Goal: Task Accomplishment & Management: Complete application form

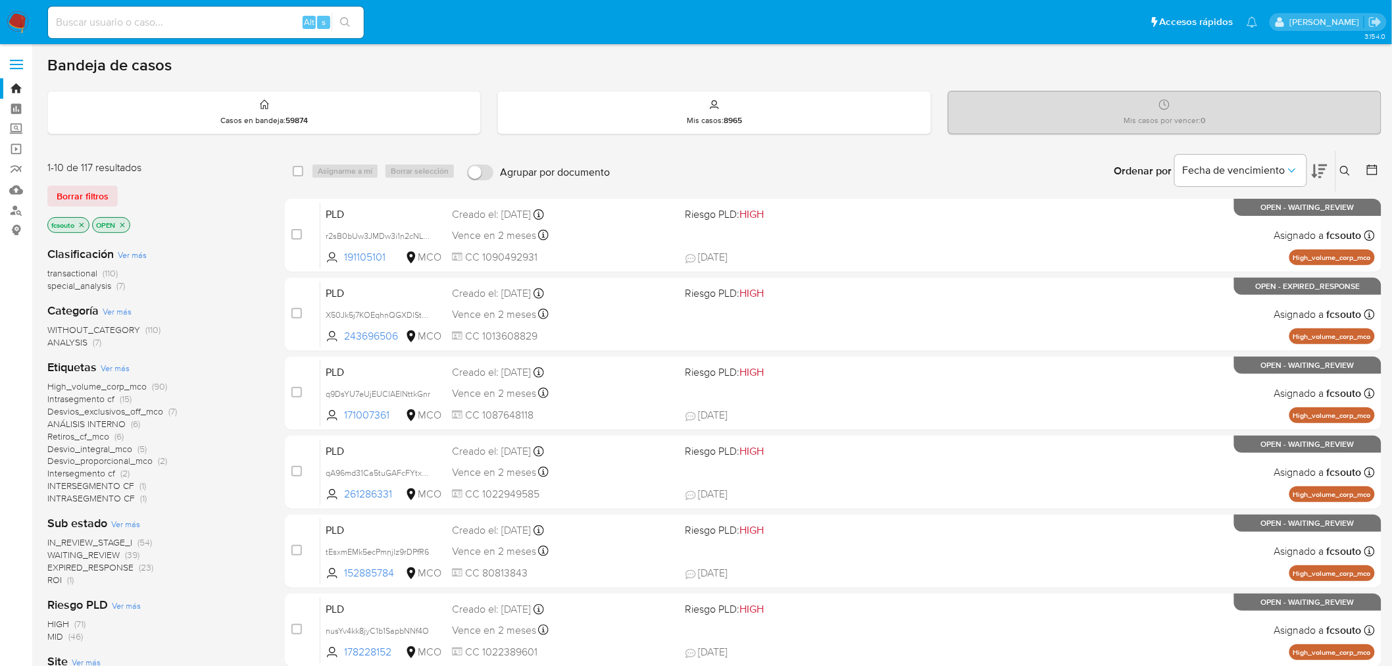
click at [1324, 170] on icon at bounding box center [1320, 171] width 16 height 16
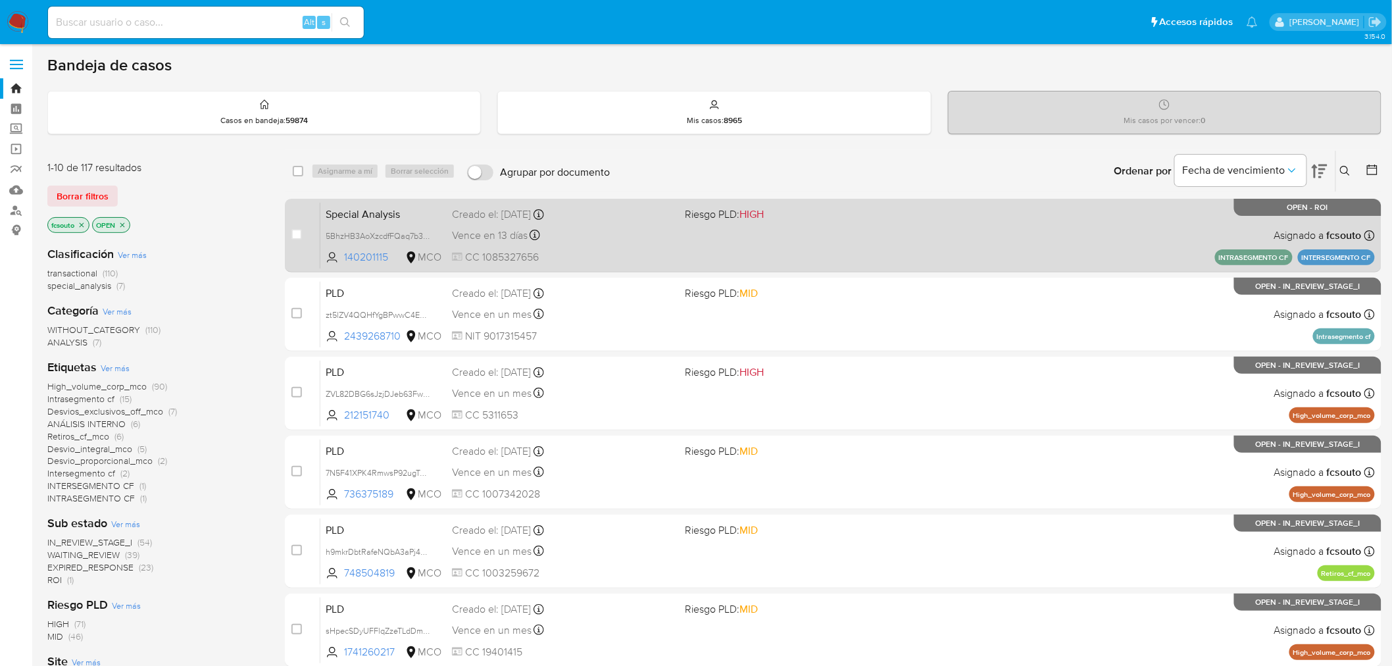
click at [728, 253] on div "Special Analysis 5BhzHB3AoXzcdfFQaq7b3QTi 140201115 MCO Riesgo PLD: HIGH Creado…" at bounding box center [847, 235] width 1055 height 66
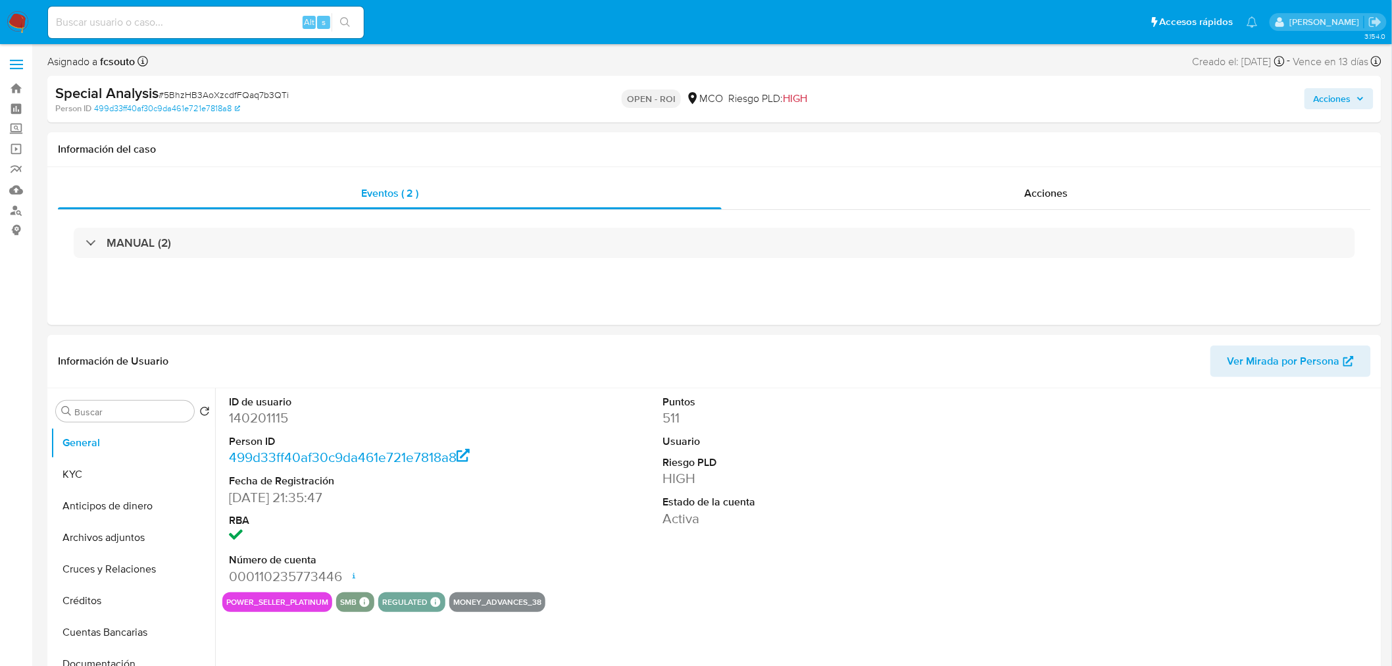
select select "10"
click at [1032, 175] on div "Eventos ( 2 ) Acciones MANUAL (2)" at bounding box center [714, 246] width 1334 height 158
click at [1029, 191] on span "Acciones" at bounding box center [1045, 193] width 43 height 15
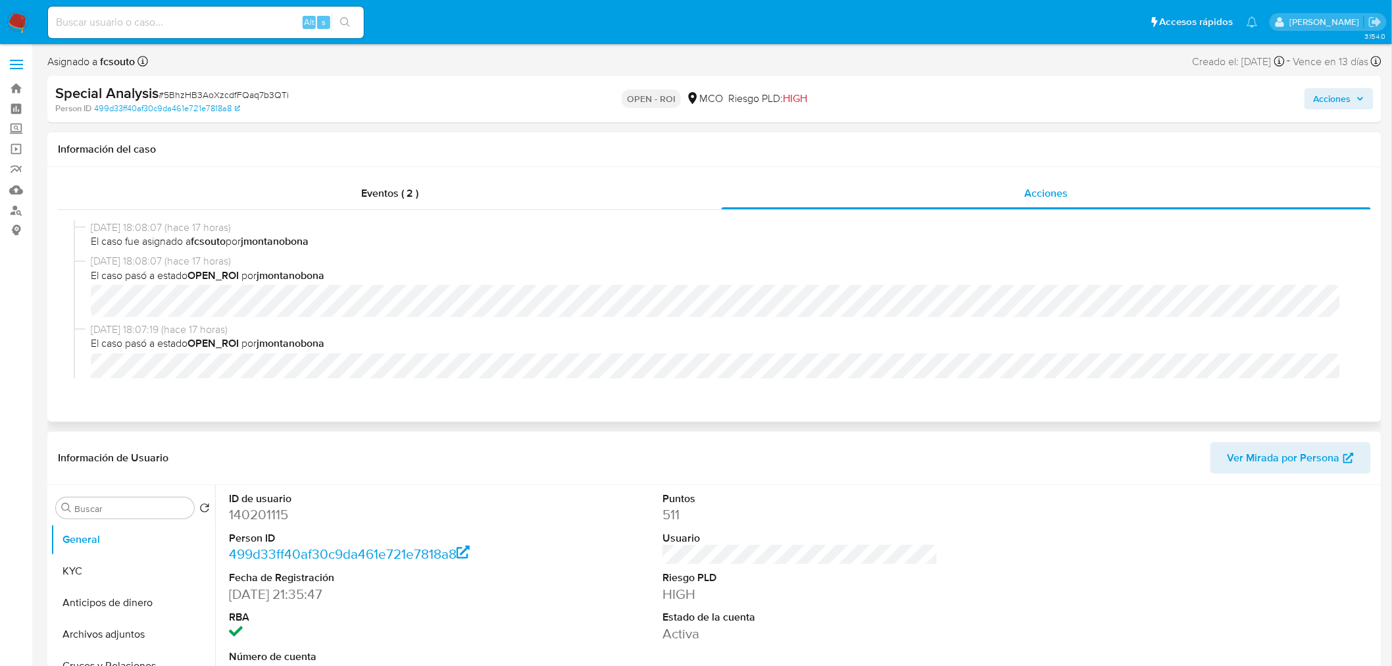
scroll to position [73, 0]
click at [1349, 95] on span "Acciones" at bounding box center [1333, 98] width 38 height 21
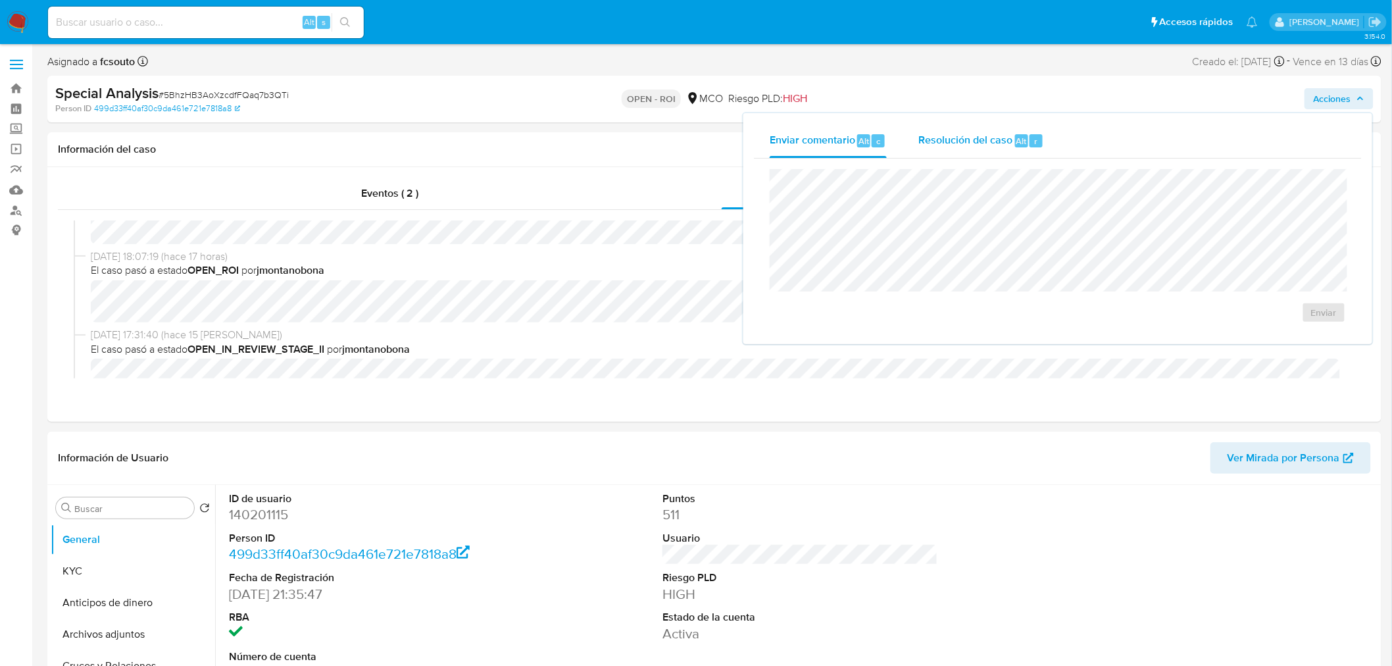
click at [985, 142] on span "Resolución del caso" at bounding box center [965, 140] width 94 height 15
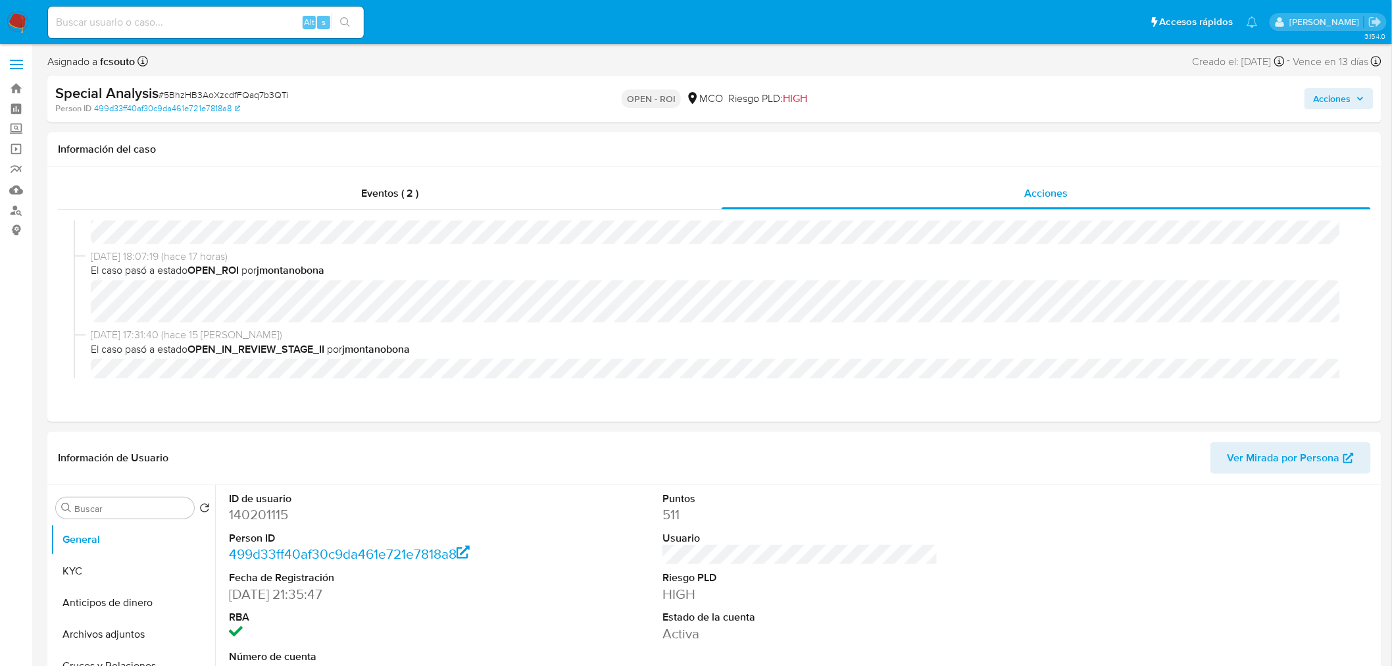
drag, startPoint x: 1363, startPoint y: 100, endPoint x: 1337, endPoint y: 111, distance: 27.7
click at [1362, 101] on icon "button" at bounding box center [1361, 99] width 8 height 8
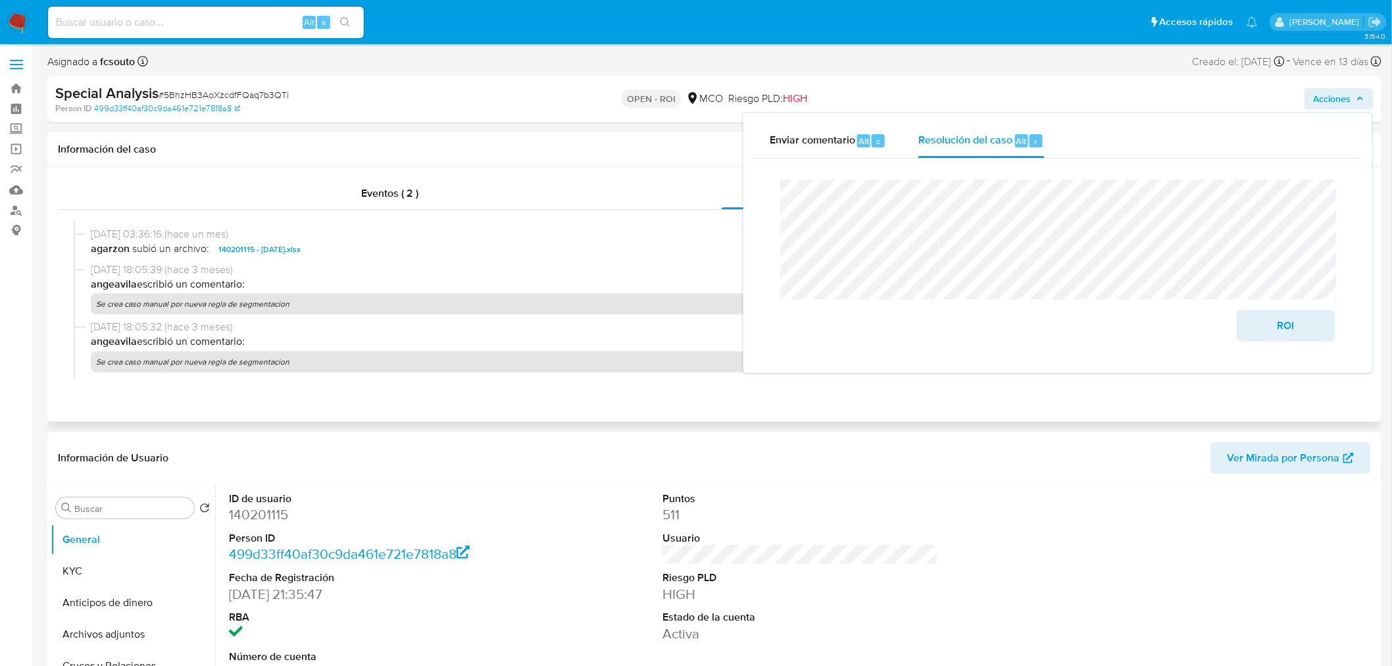
scroll to position [501, 0]
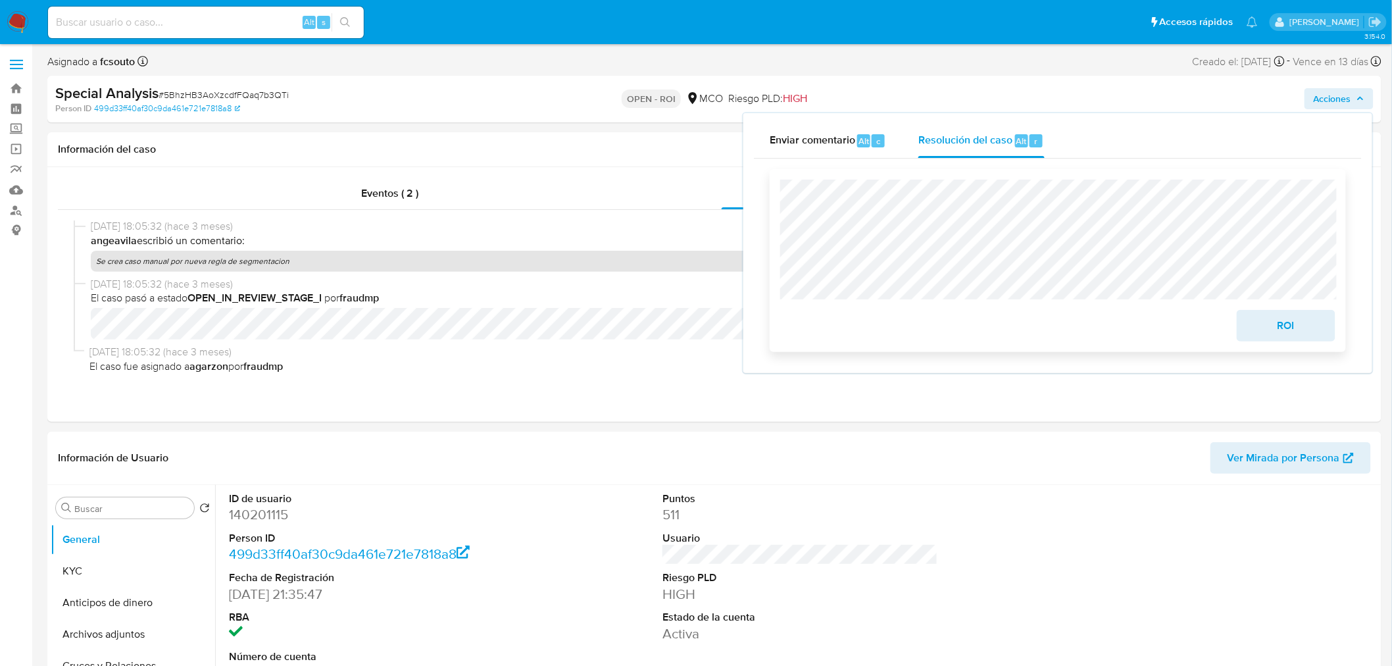
click at [1286, 332] on span "ROI" at bounding box center [1286, 325] width 64 height 29
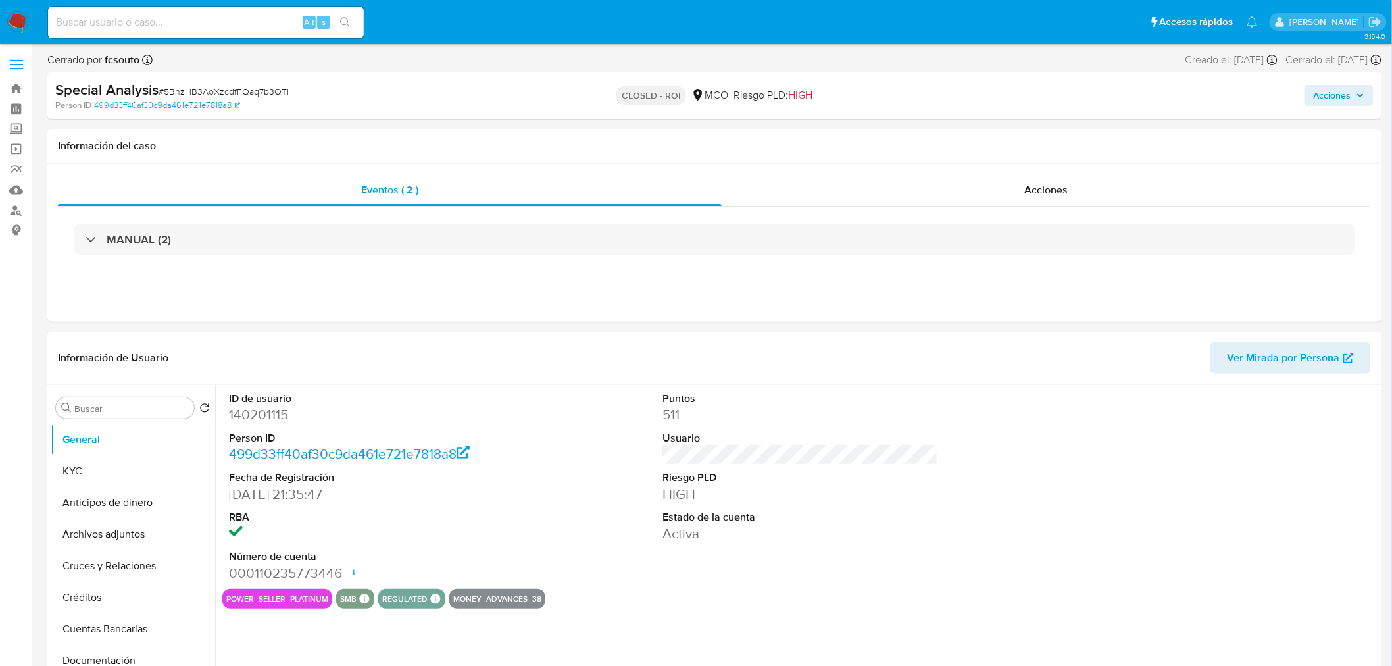
select select "10"
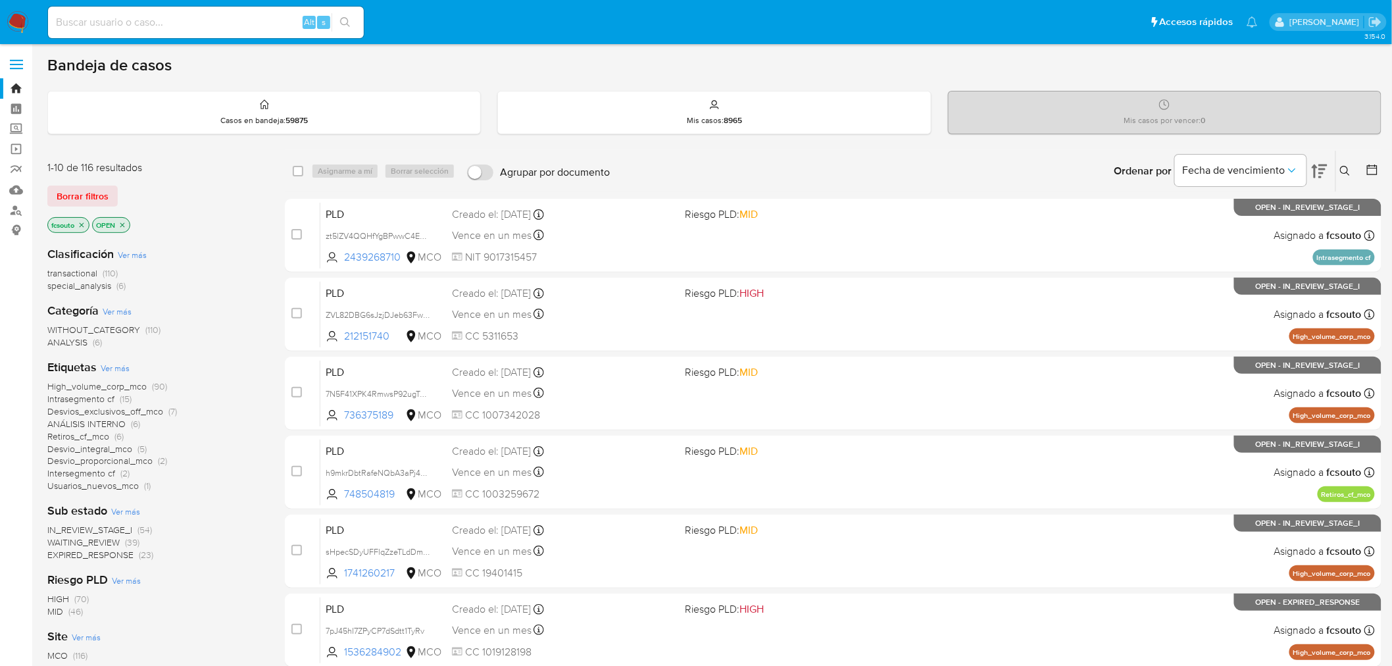
click at [1378, 171] on icon at bounding box center [1372, 169] width 11 height 11
click at [1367, 164] on icon at bounding box center [1372, 169] width 13 height 13
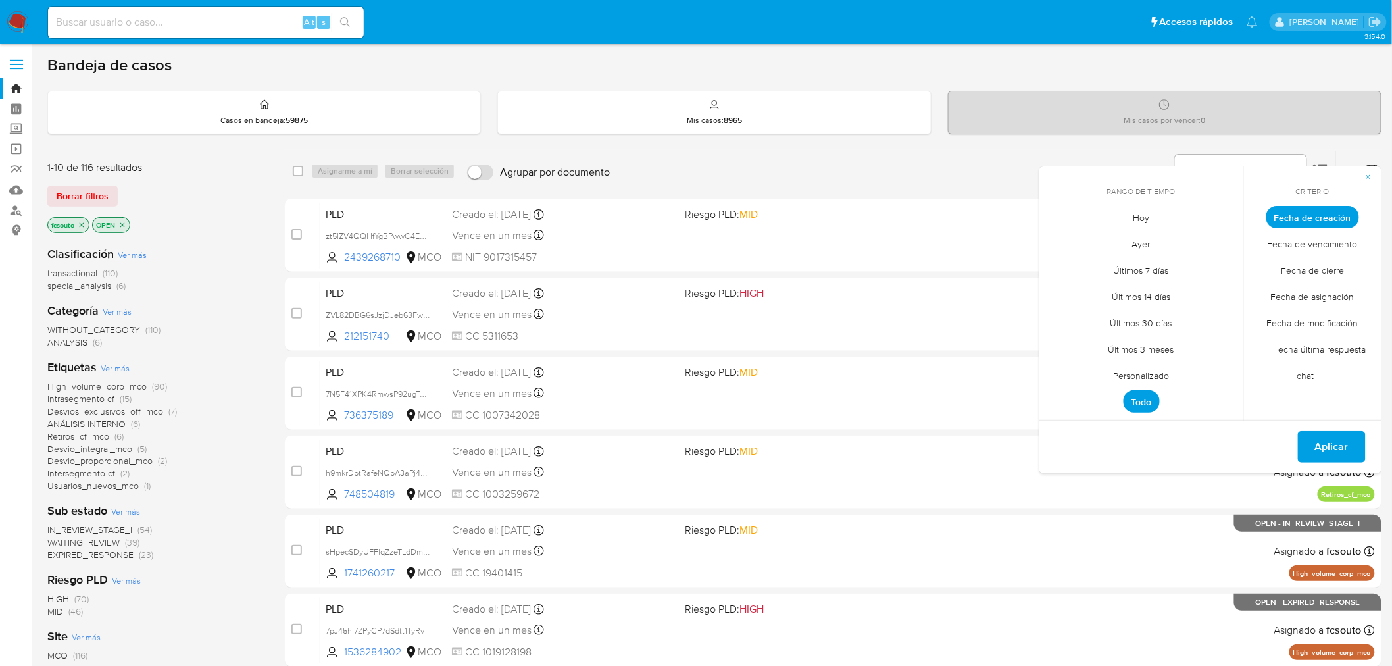
click at [1130, 370] on span "Personalizado" at bounding box center [1142, 376] width 84 height 27
click at [1060, 238] on icon "Mes anterior" at bounding box center [1060, 242] width 16 height 16
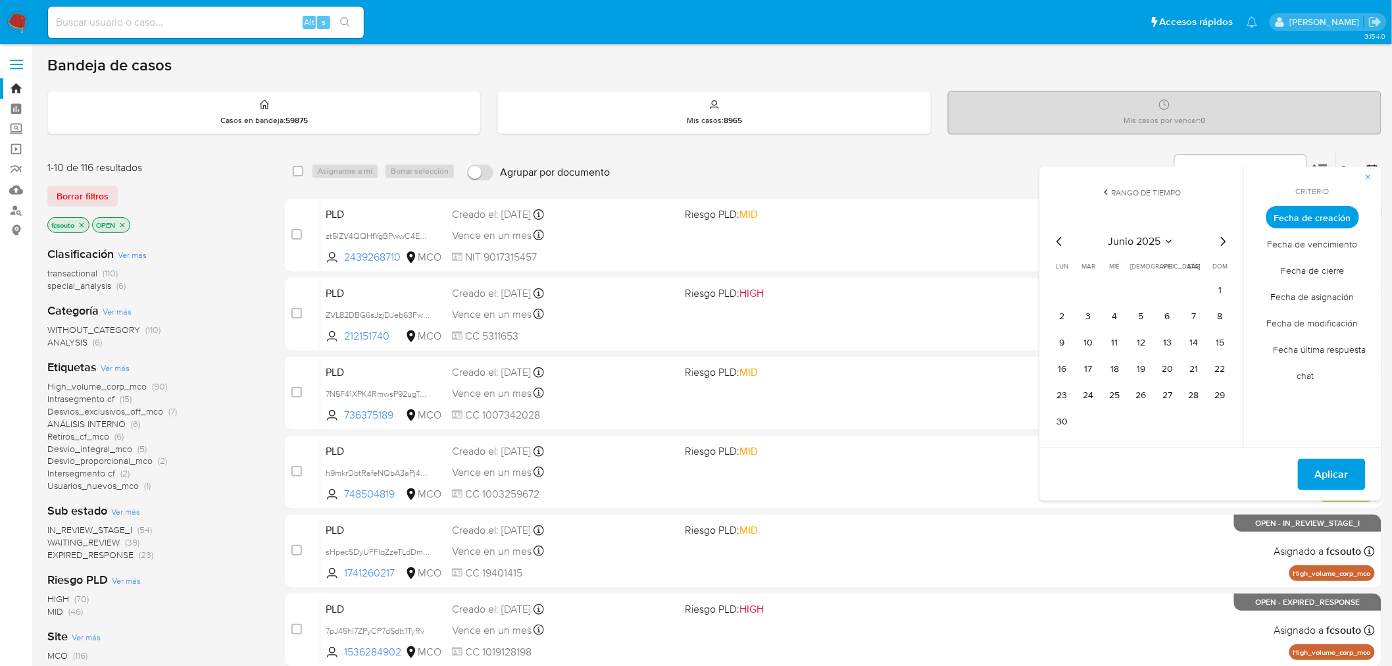
drag, startPoint x: 1061, startPoint y: 312, endPoint x: 1111, endPoint y: 328, distance: 52.4
click at [1066, 312] on button "2" at bounding box center [1062, 316] width 21 height 21
click at [1218, 339] on button "15" at bounding box center [1220, 342] width 21 height 21
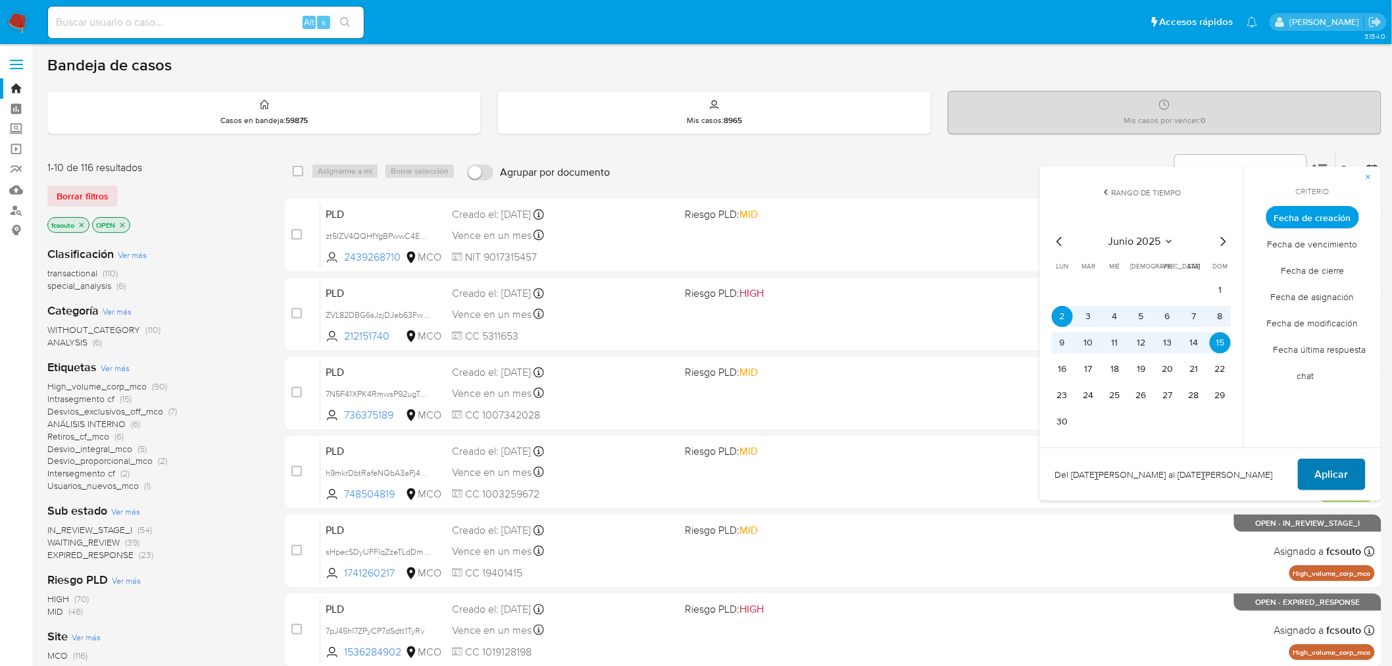
click at [1336, 468] on span "Aplicar" at bounding box center [1332, 474] width 34 height 29
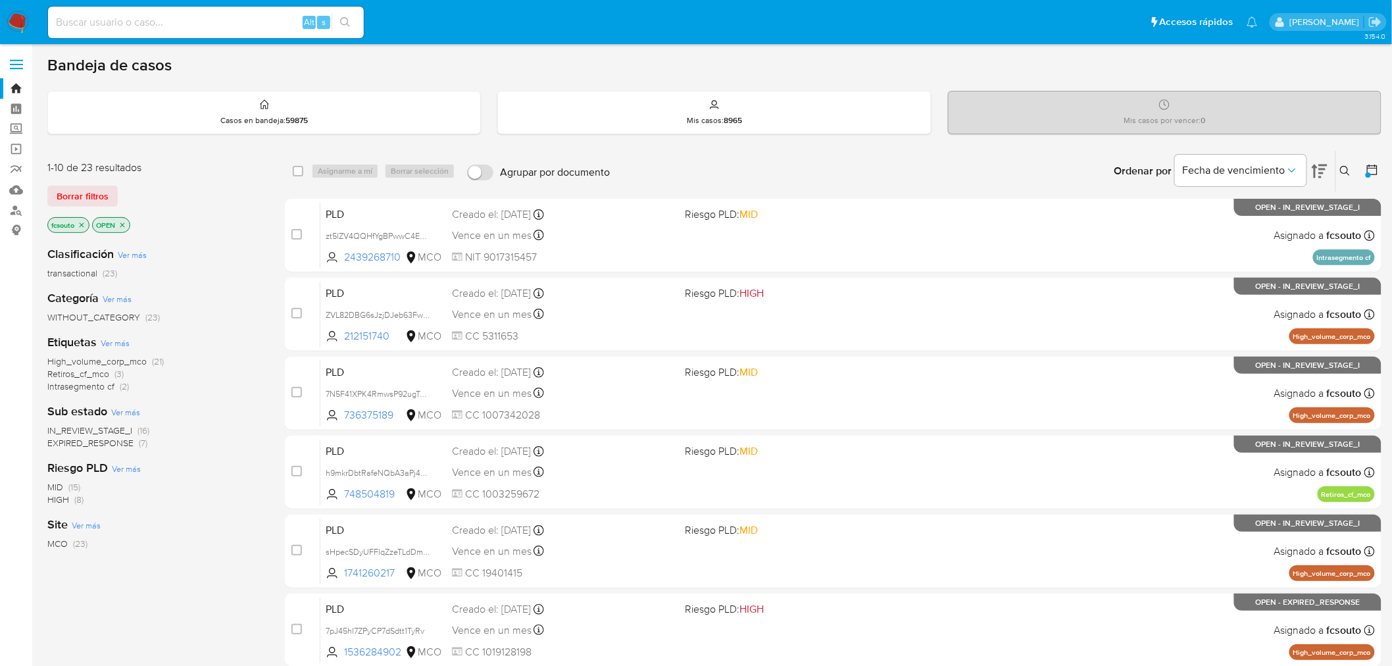
click at [112, 444] on span "EXPIRED_RESPONSE" at bounding box center [90, 442] width 86 height 13
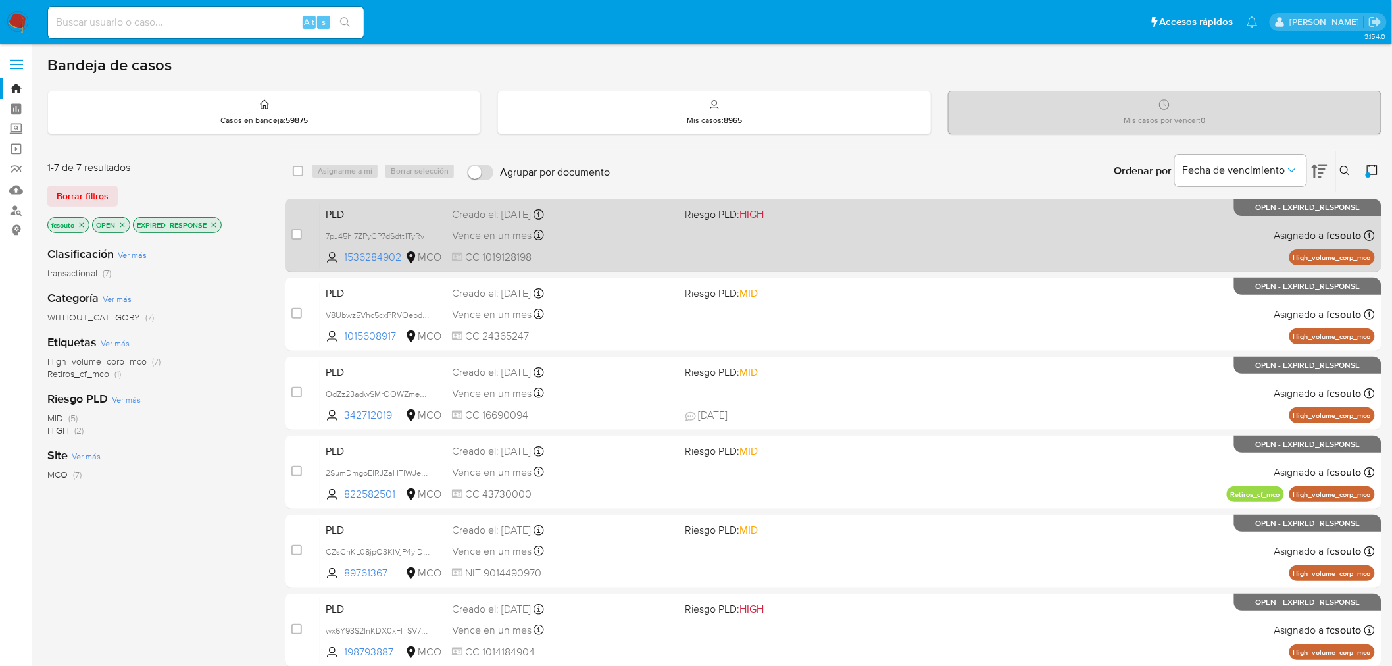
click at [768, 209] on span "Riesgo PLD: HIGH" at bounding box center [797, 213] width 223 height 17
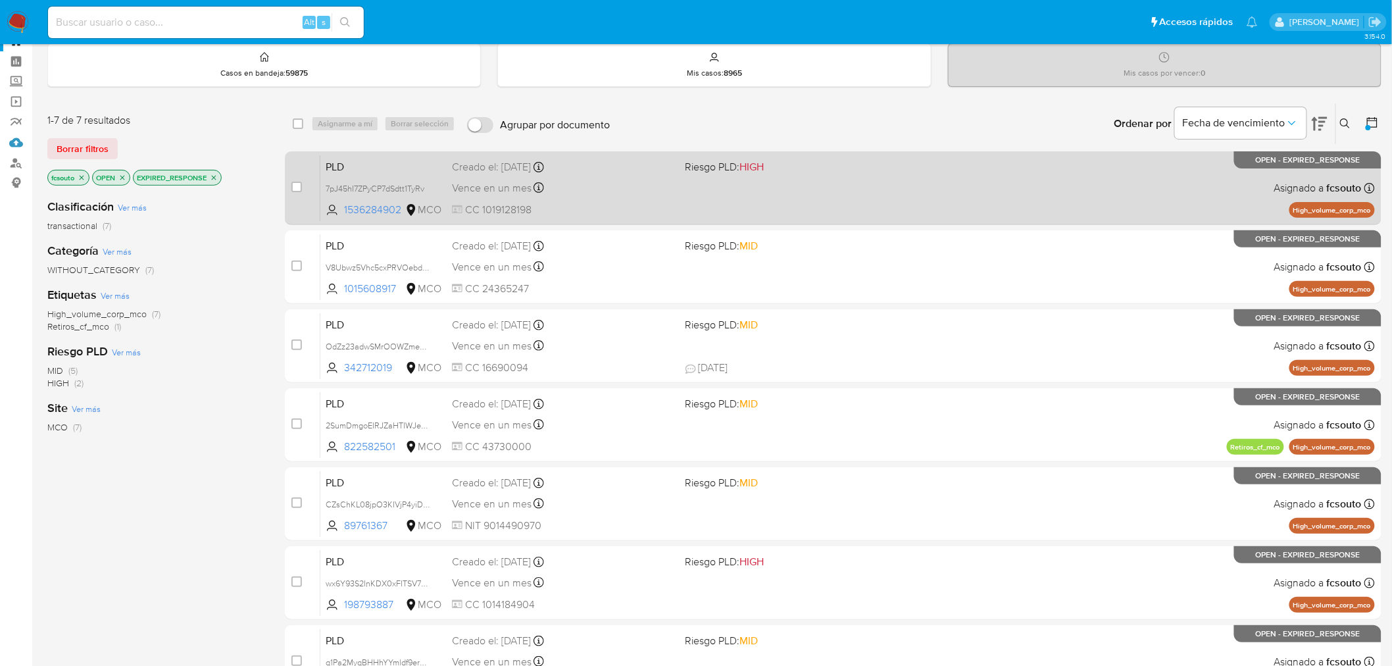
scroll to position [73, 0]
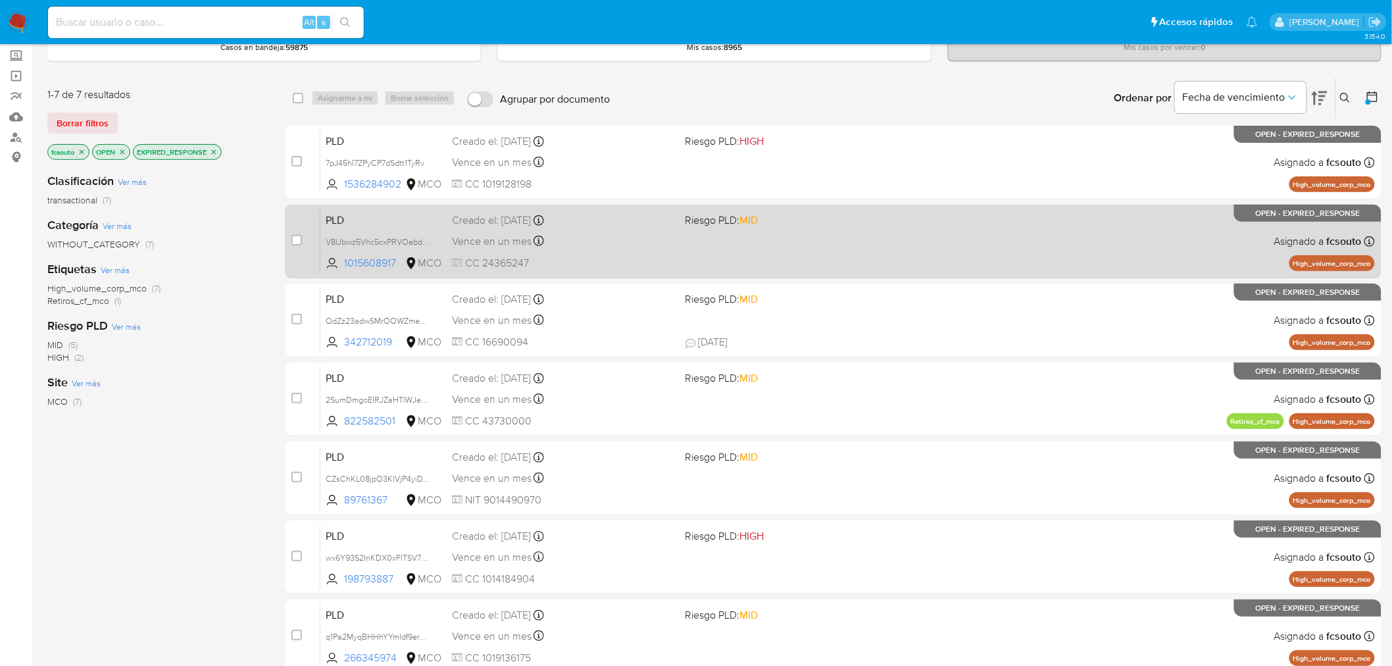
click at [684, 213] on div "PLD V8Ubwz5Vhc5cxPRVOebdKAZH 1015608917 MCO Riesgo PLD: MID Creado el: 12/06/20…" at bounding box center [847, 241] width 1055 height 66
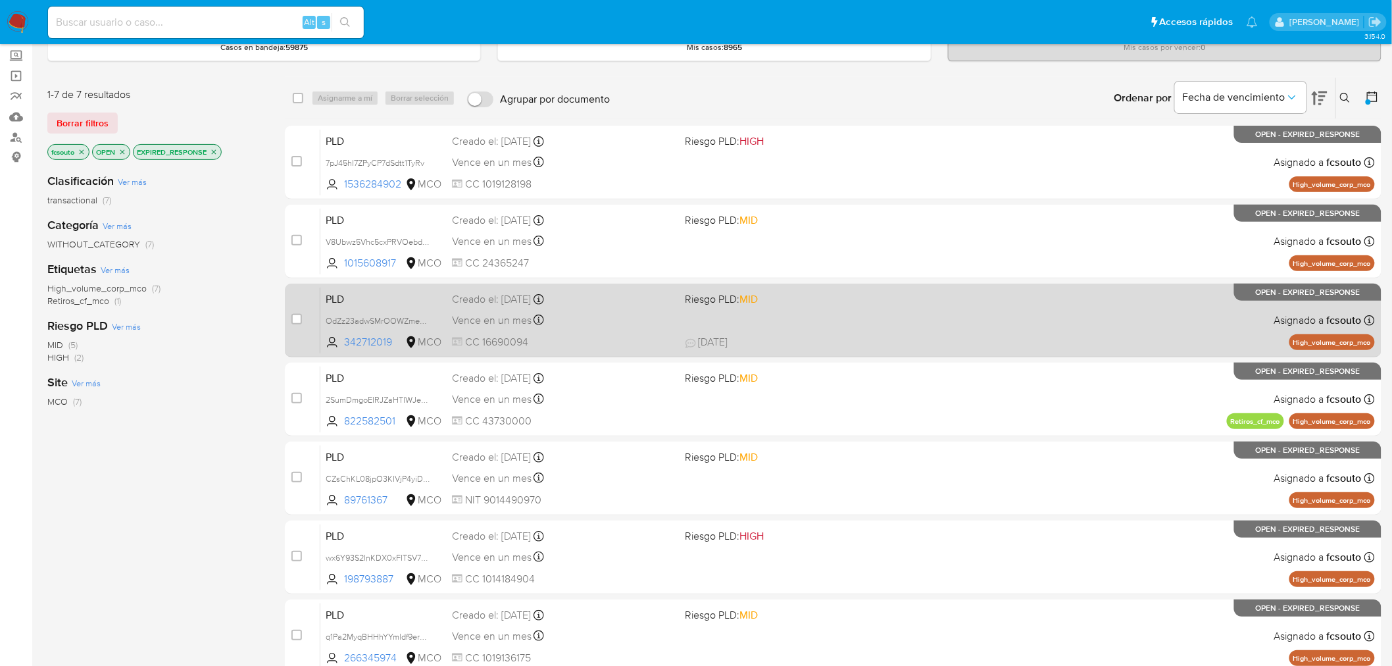
click at [668, 319] on div "Vence en un mes Vence el 10/09/2025 07:05:42" at bounding box center [563, 320] width 223 height 18
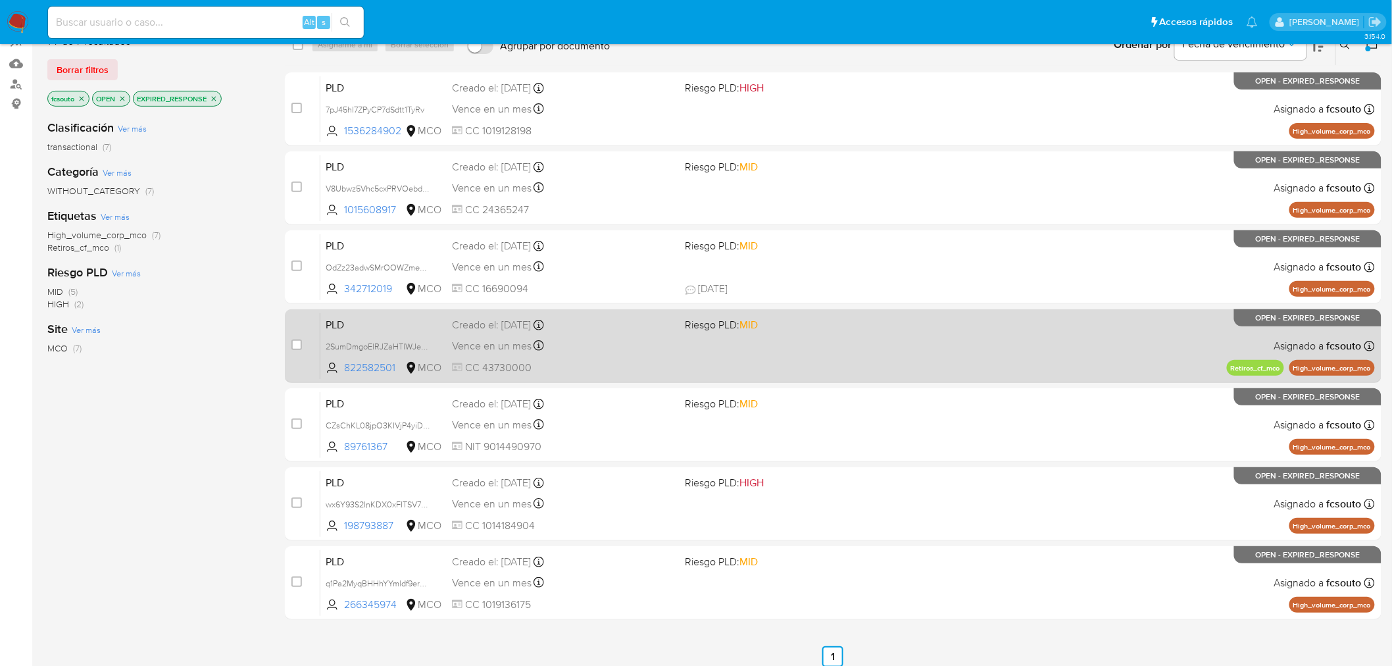
scroll to position [135, 0]
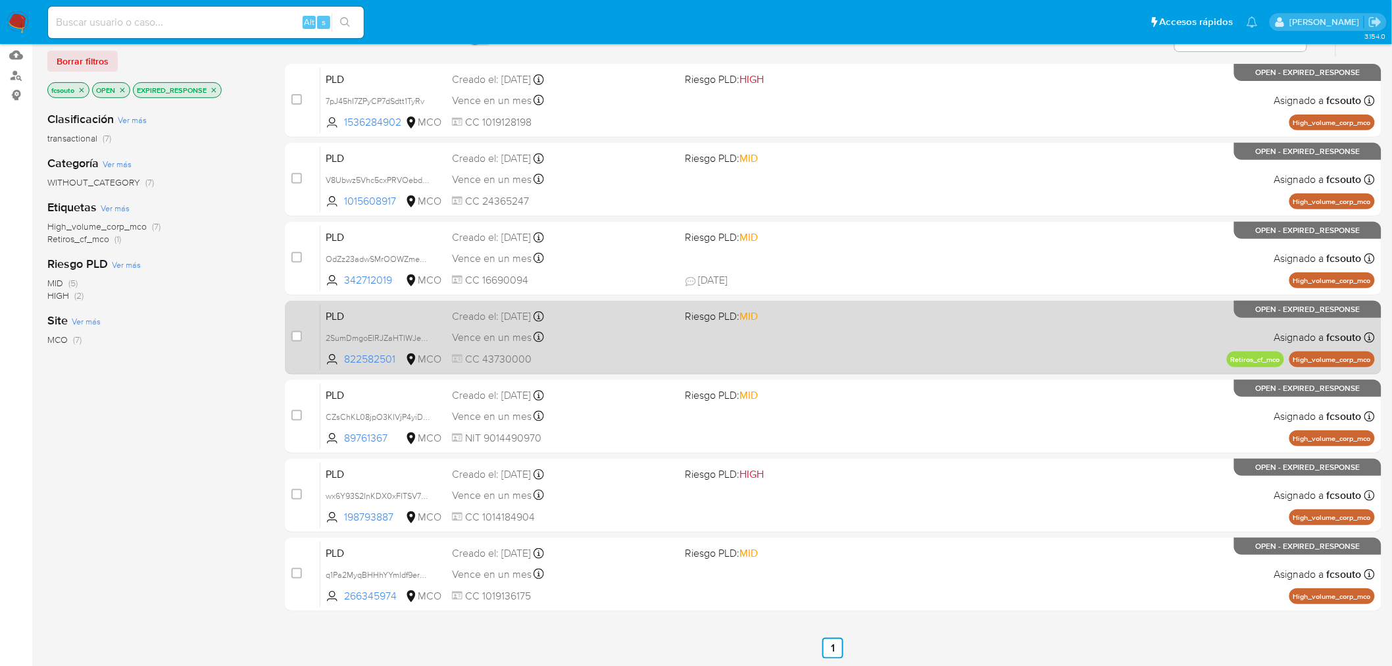
click at [668, 342] on div "Vence en un mes Vence el 10/09/2025 07:05:52" at bounding box center [563, 337] width 223 height 18
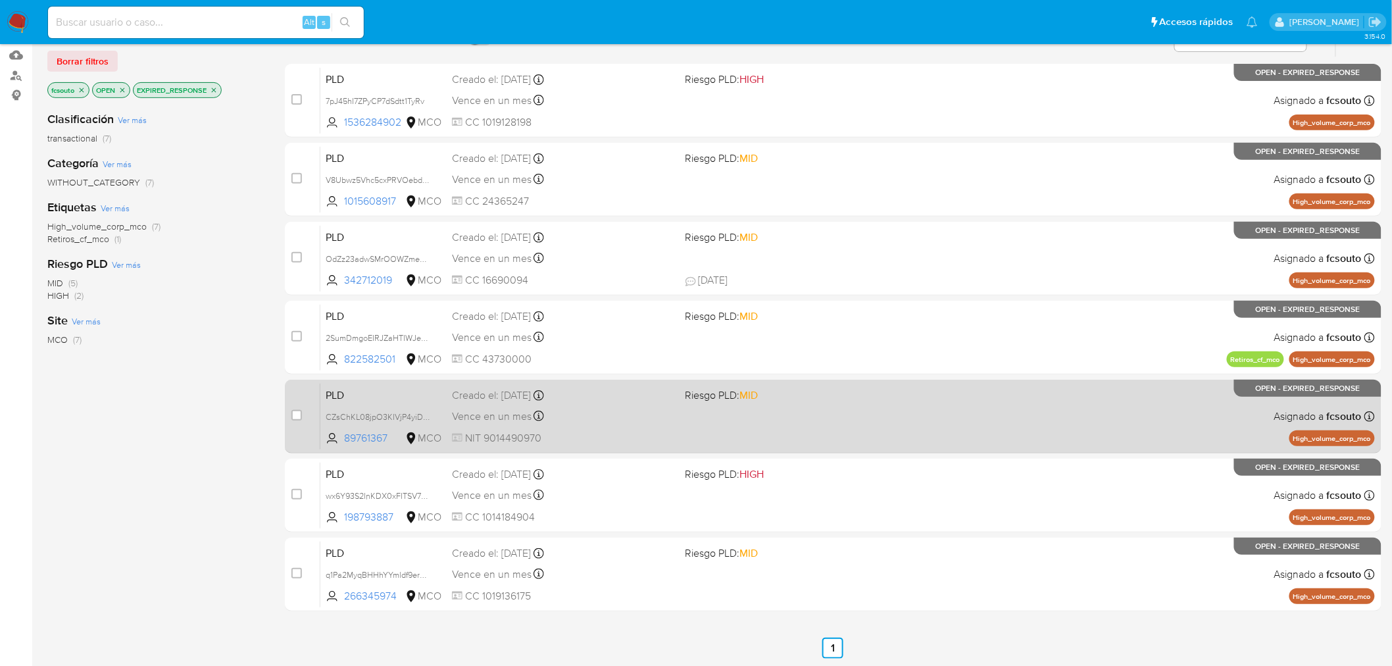
click at [626, 439] on span "NIT 9014490970" at bounding box center [563, 438] width 223 height 14
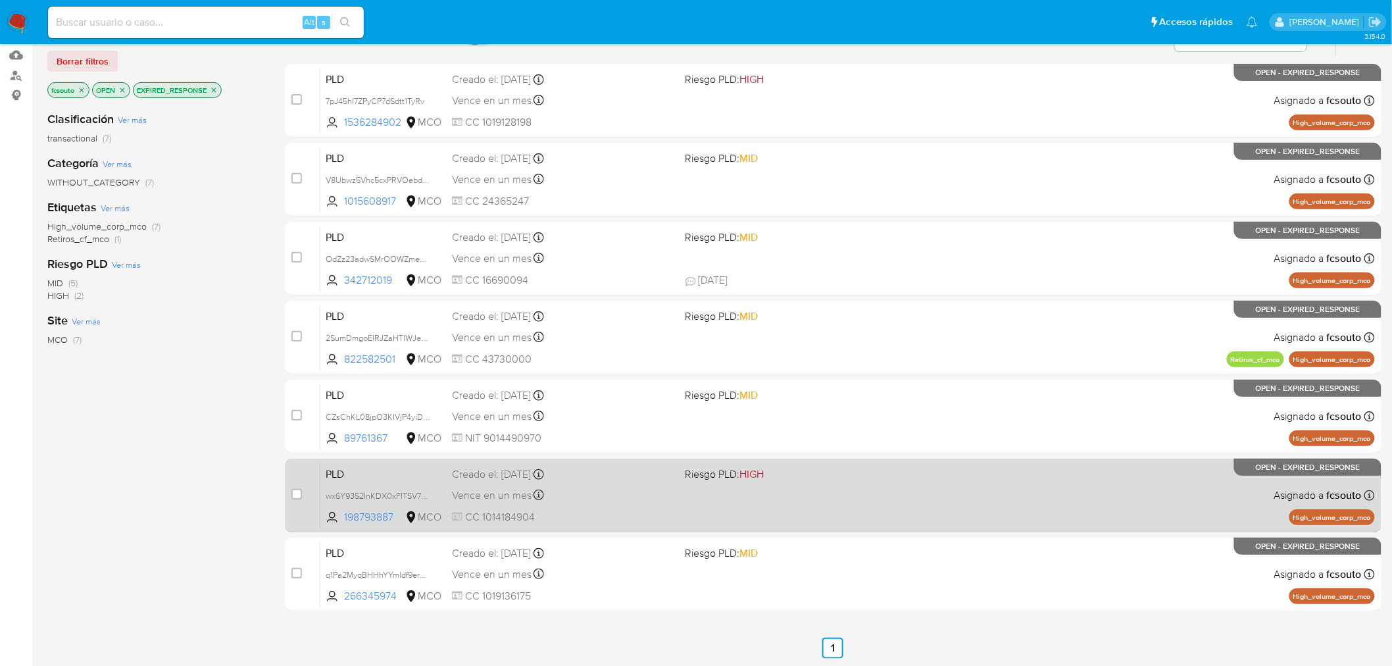
click at [711, 508] on div "PLD wx6Y93S2InKDX0xFITSV7kt7 198793887 MCO Riesgo PLD: HIGH Creado el: 12/06/20…" at bounding box center [847, 495] width 1055 height 66
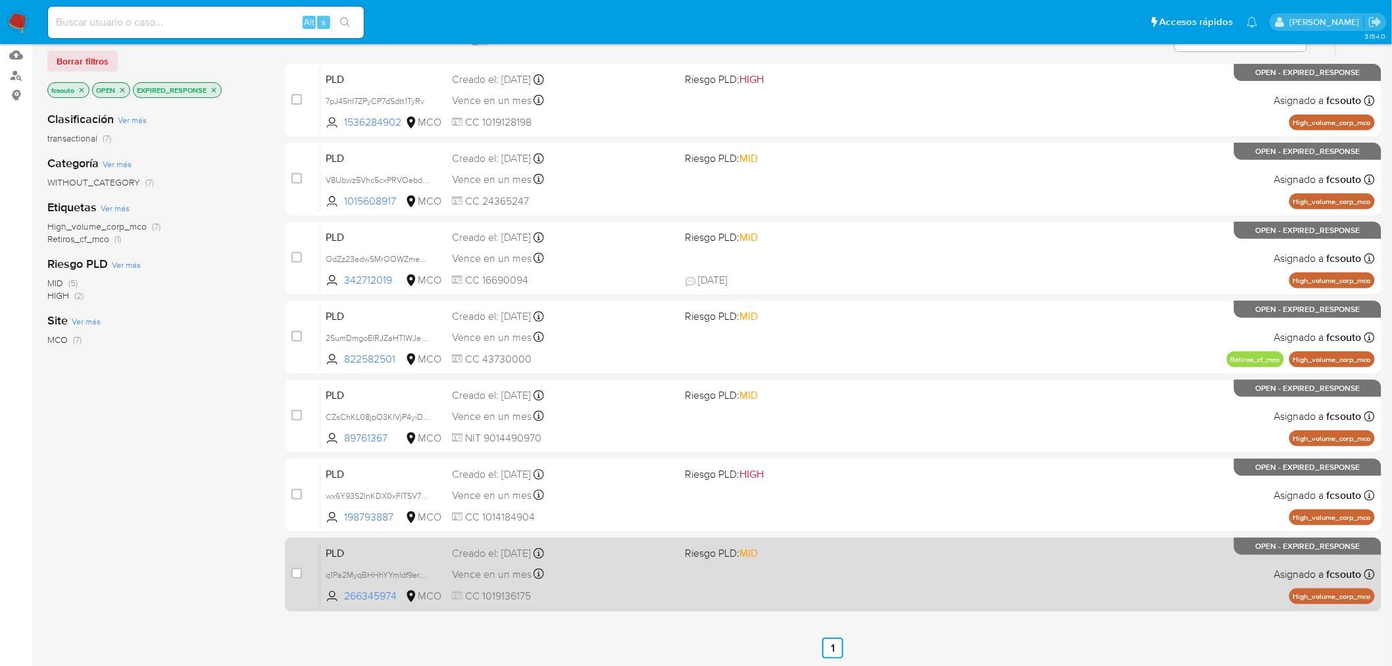
click at [667, 590] on span "CC 1019136175" at bounding box center [563, 596] width 223 height 14
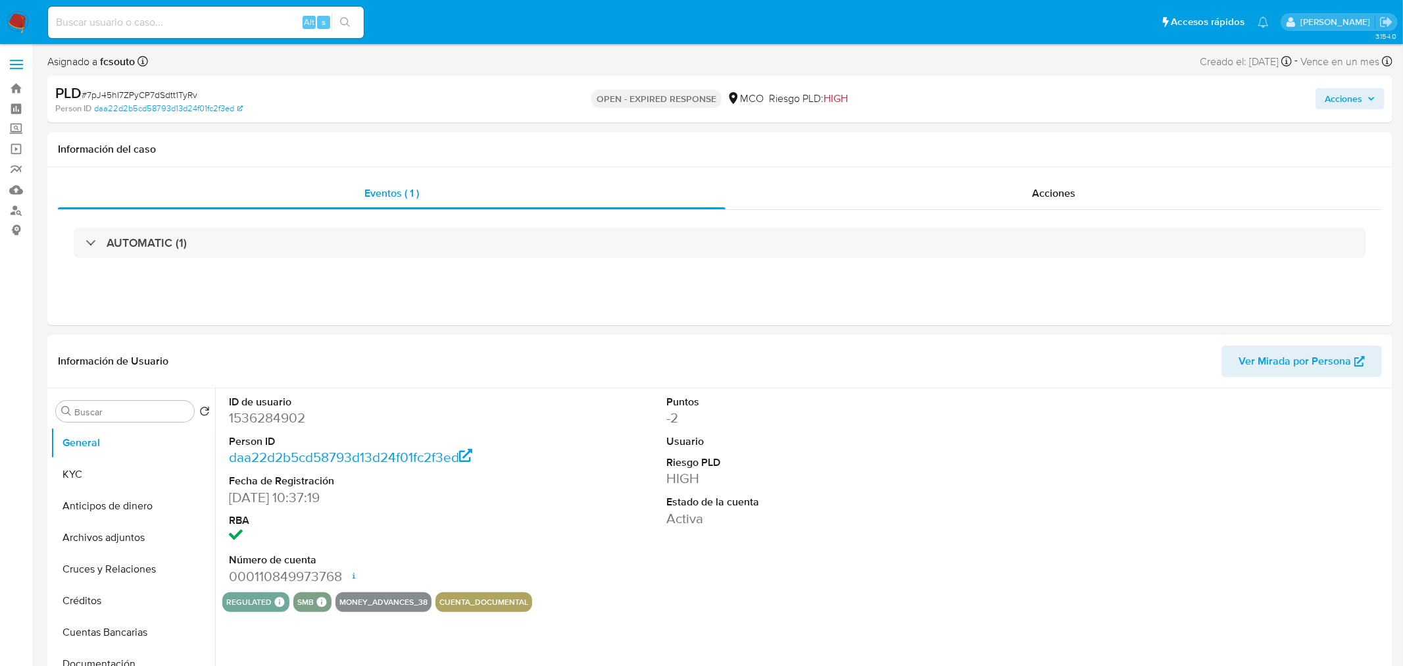
select select "10"
click at [645, 312] on div "Eventos ( 1 ) Acciones AUTOMATIC (1)" at bounding box center [714, 246] width 1334 height 158
click at [260, 425] on dd "1536284902" at bounding box center [367, 418] width 276 height 18
copy dd "1536284902"
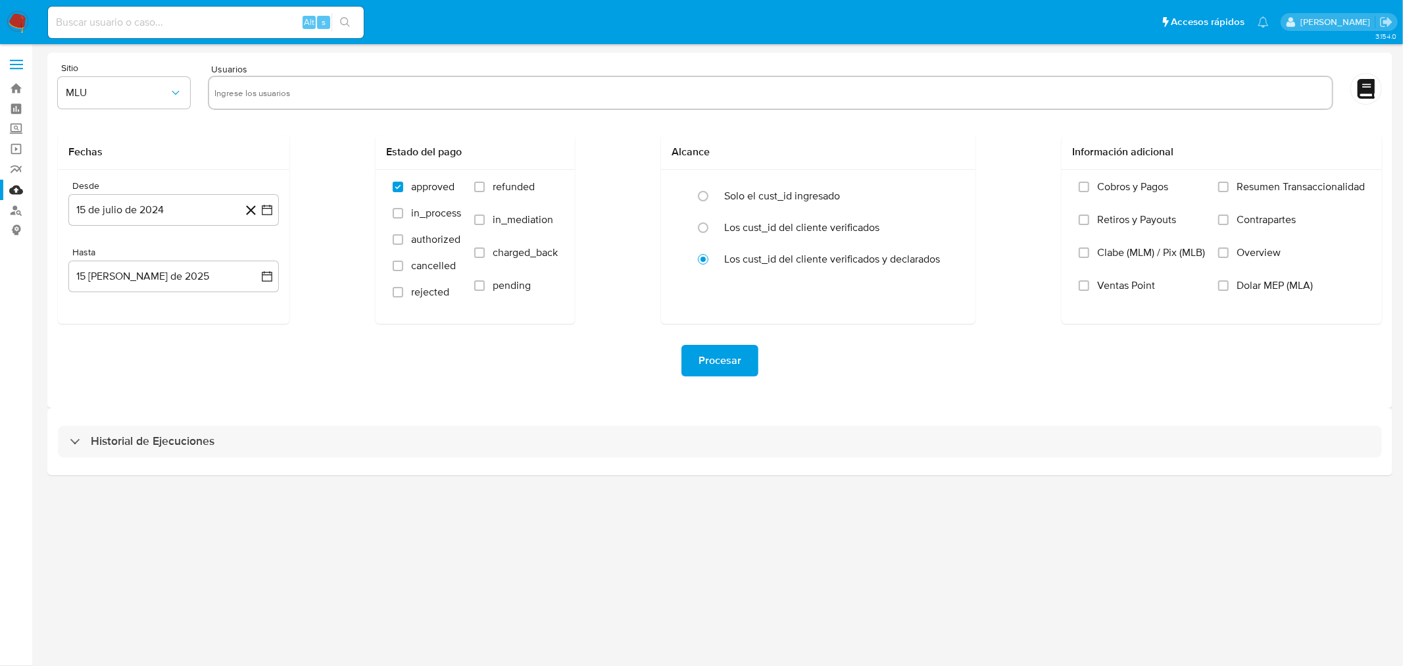
click at [369, 100] on input "text" at bounding box center [770, 92] width 1113 height 21
paste input "1536284902"
type input "1536284902"
click at [142, 99] on button "MLU" at bounding box center [124, 93] width 132 height 32
drag, startPoint x: 143, startPoint y: 189, endPoint x: 169, endPoint y: 184, distance: 26.1
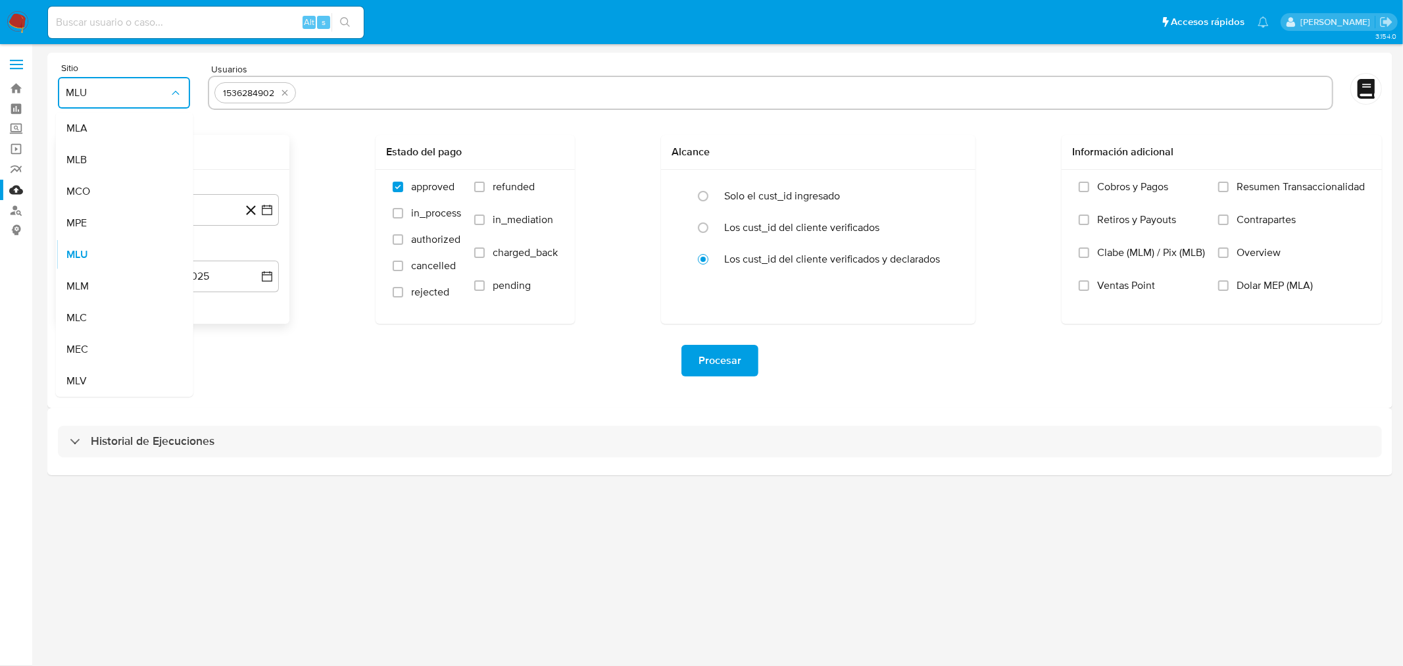
click at [145, 189] on div "MCO" at bounding box center [120, 192] width 109 height 32
click at [479, 188] on input "refunded" at bounding box center [479, 187] width 11 height 11
checkbox input "true"
click at [482, 253] on input "charged_back" at bounding box center [479, 252] width 11 height 11
checkbox input "true"
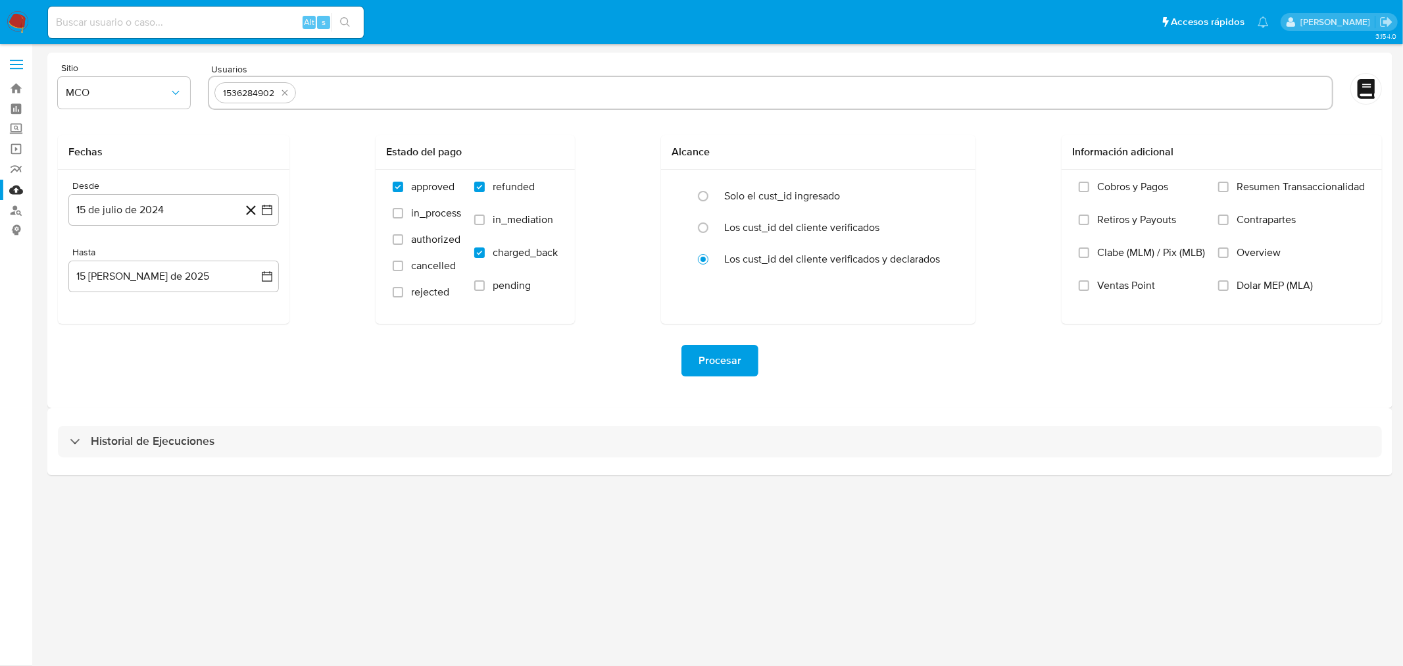
click at [356, 86] on input "text" at bounding box center [814, 92] width 1026 height 21
type input "342712019"
paste input "1015608917"
type input "1015608917"
paste input "822582501"
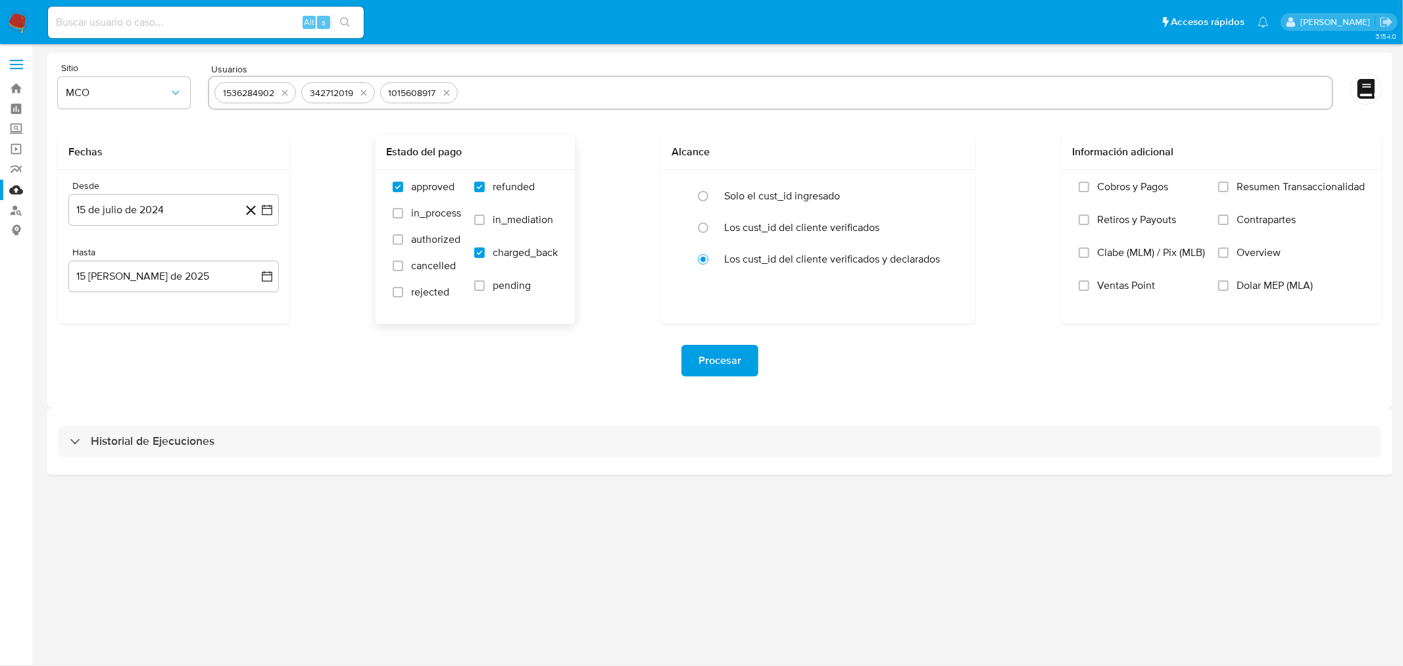
type input "822582501"
paste input "89761367"
type input "89761367"
paste input "198793887"
type input "198793887"
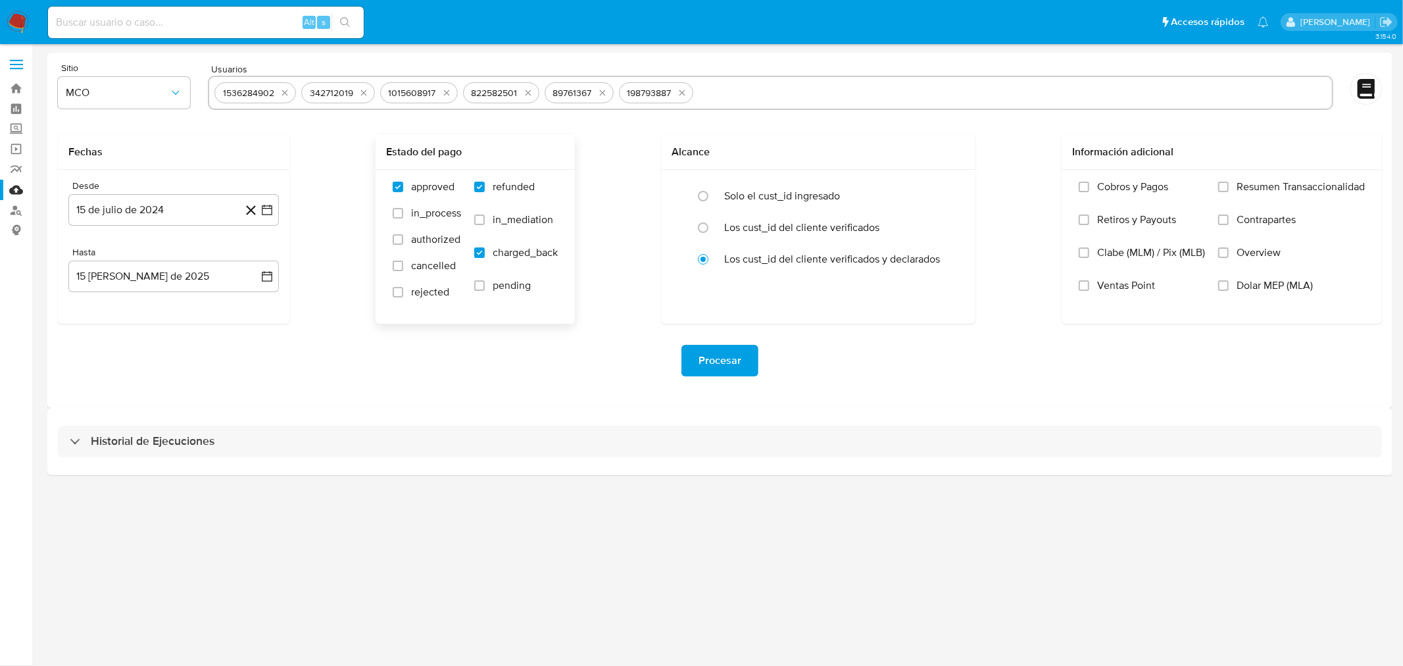
paste input "266345974"
type input "266345974"
click at [722, 362] on span "Procesar" at bounding box center [720, 360] width 43 height 29
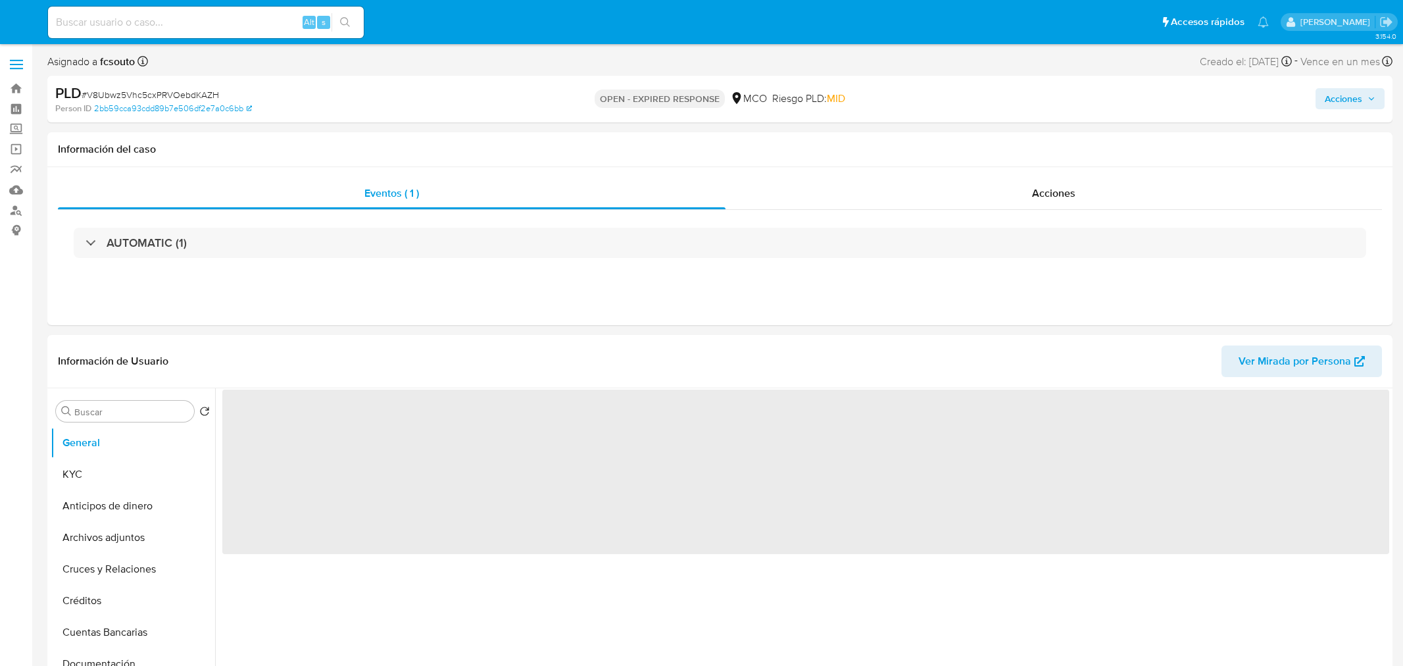
select select "10"
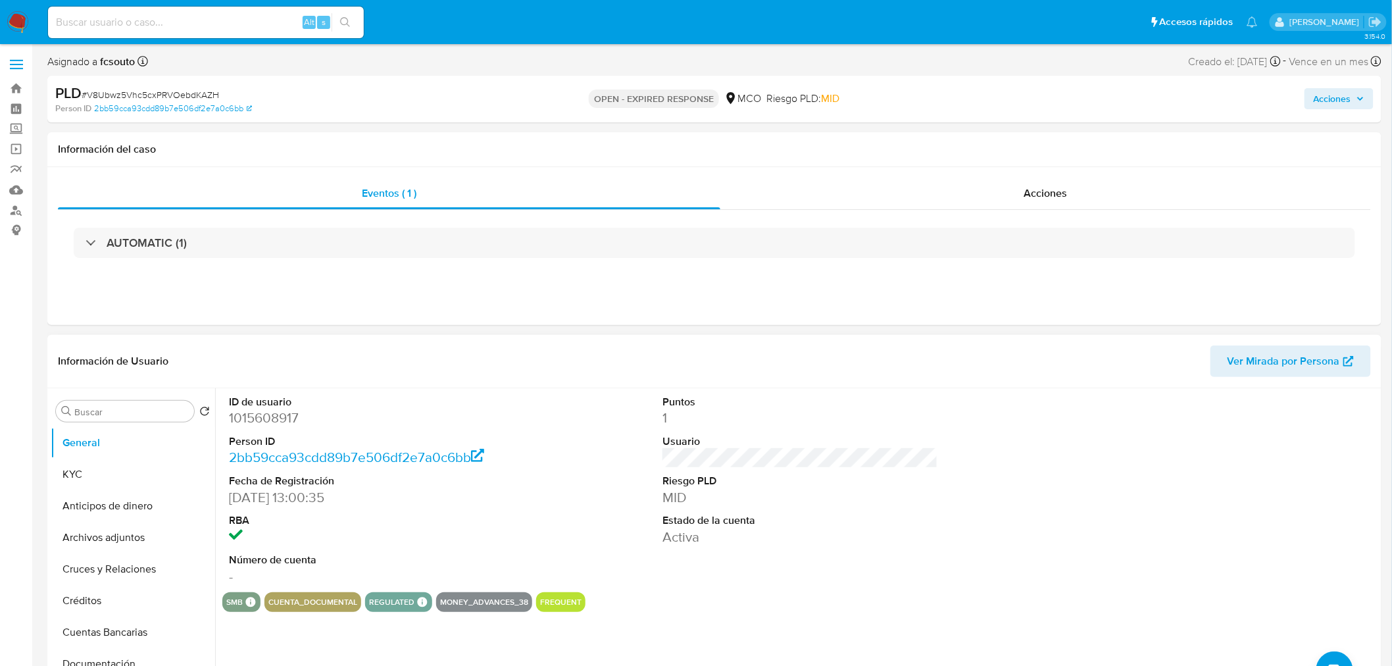
click at [254, 417] on dd "1015608917" at bounding box center [367, 418] width 276 height 18
copy dd "1015608917"
click at [266, 418] on dd "342712019" at bounding box center [367, 418] width 276 height 18
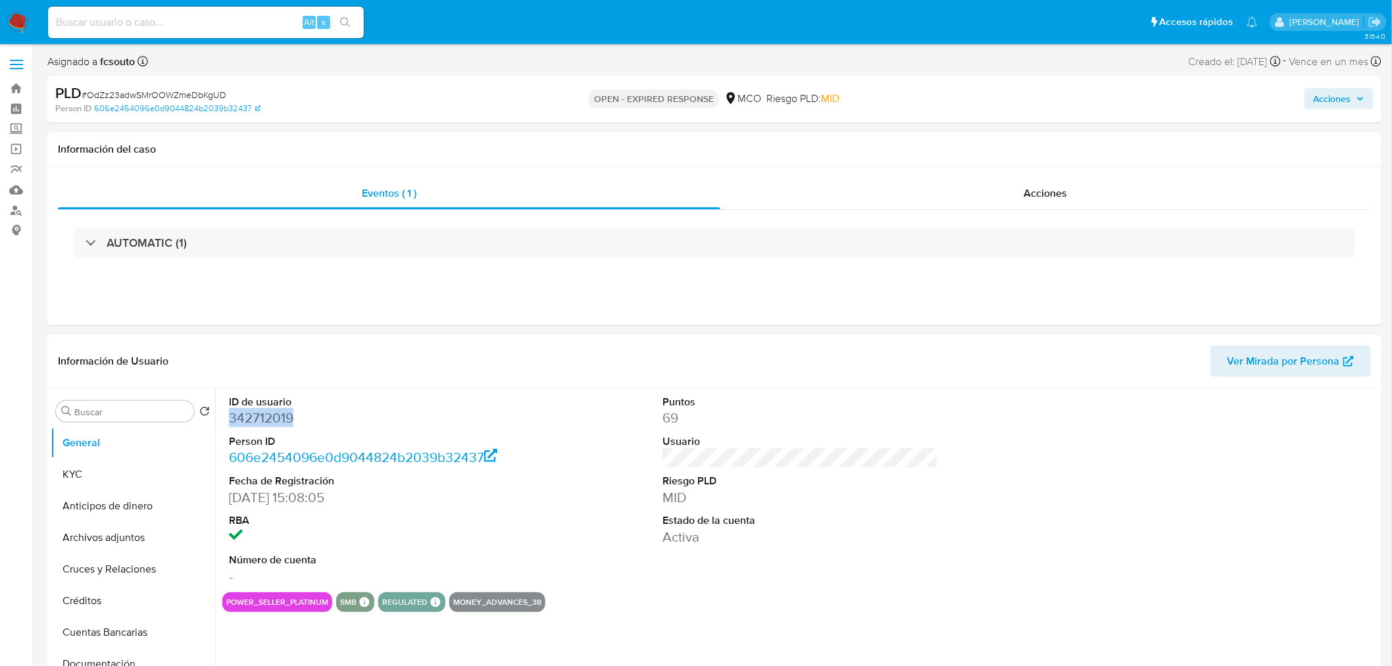
click at [266, 418] on dd "342712019" at bounding box center [367, 418] width 276 height 18
copy dd "342712019"
select select "10"
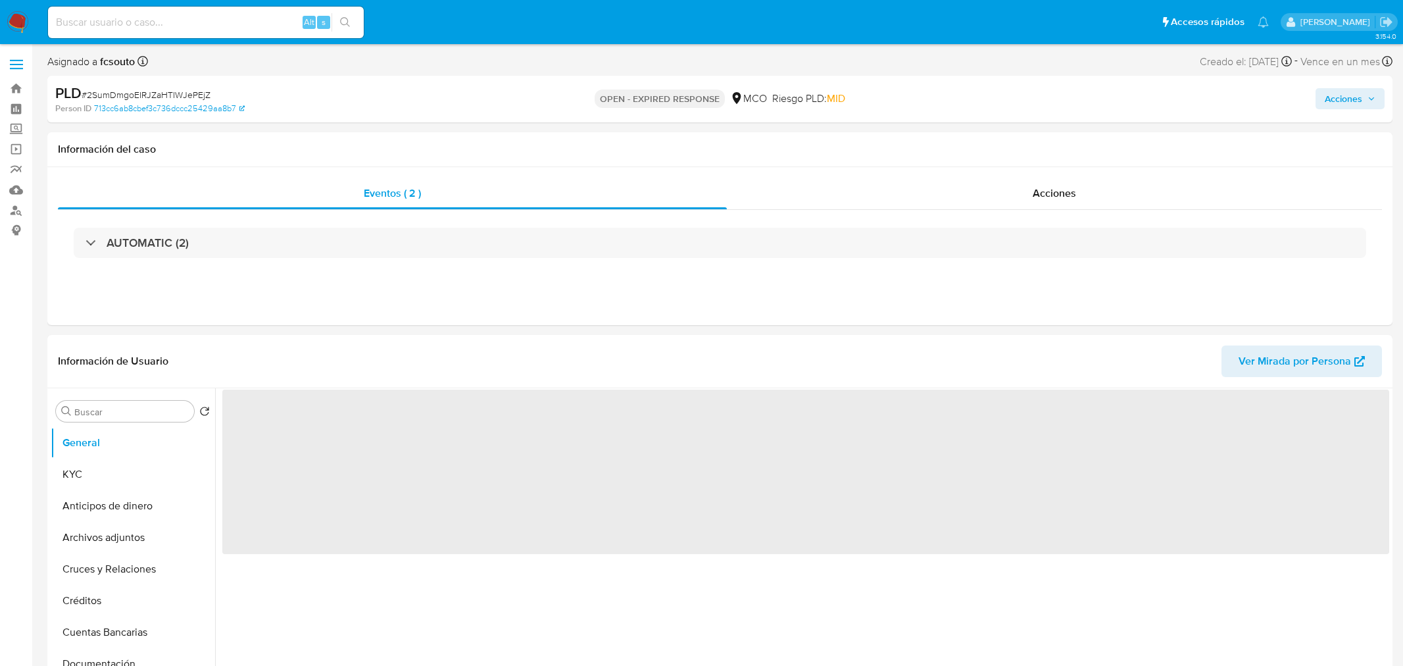
select select "10"
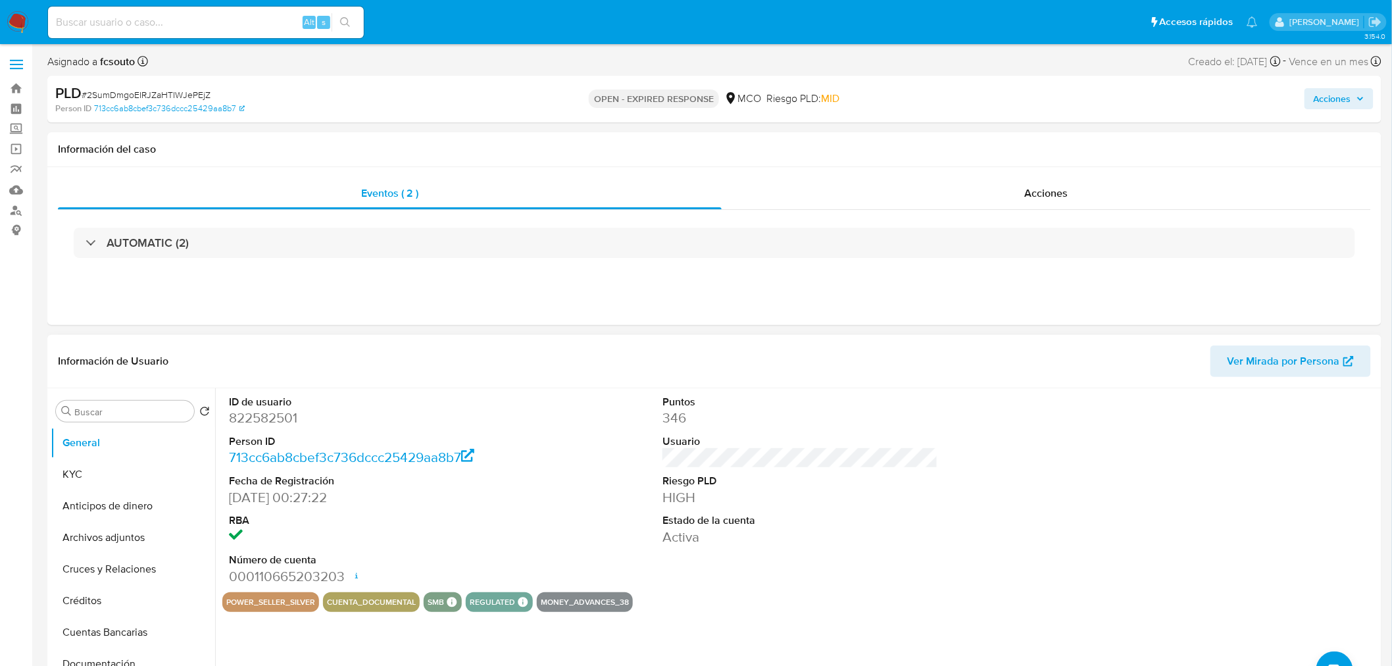
click at [245, 416] on dd "822582501" at bounding box center [367, 418] width 276 height 18
copy dd "822582501"
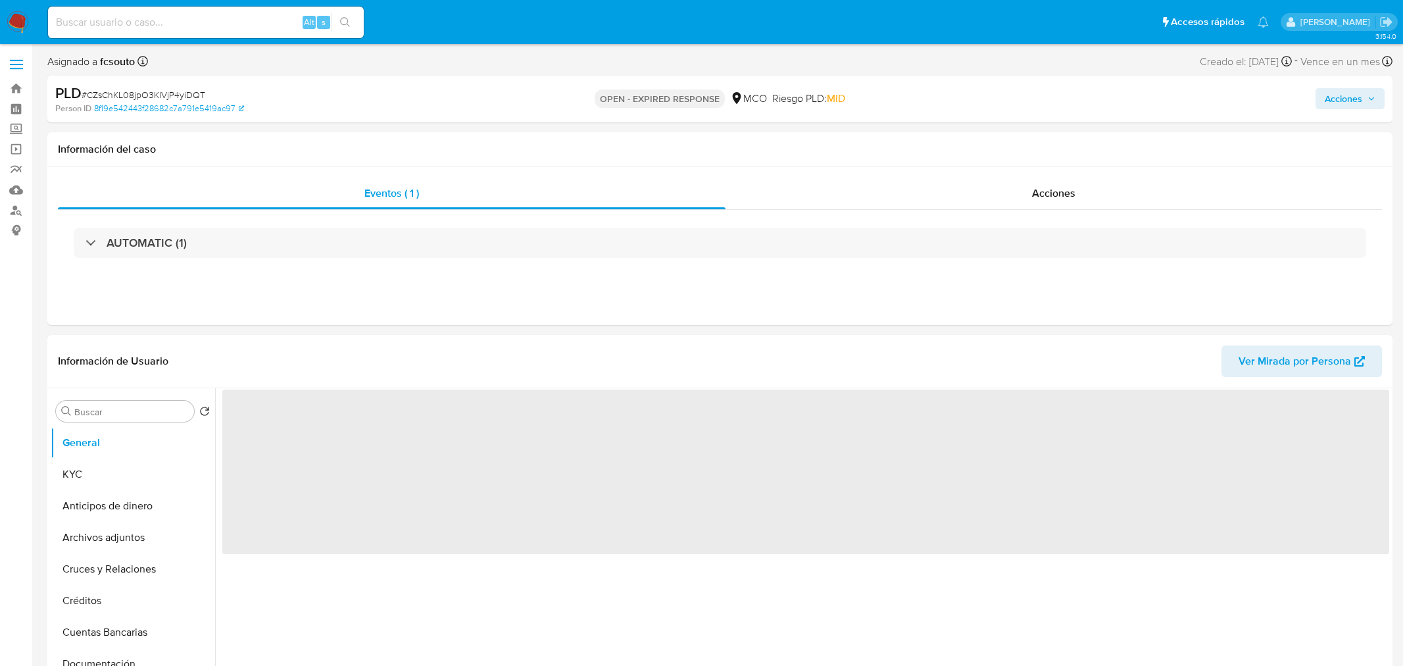
select select "10"
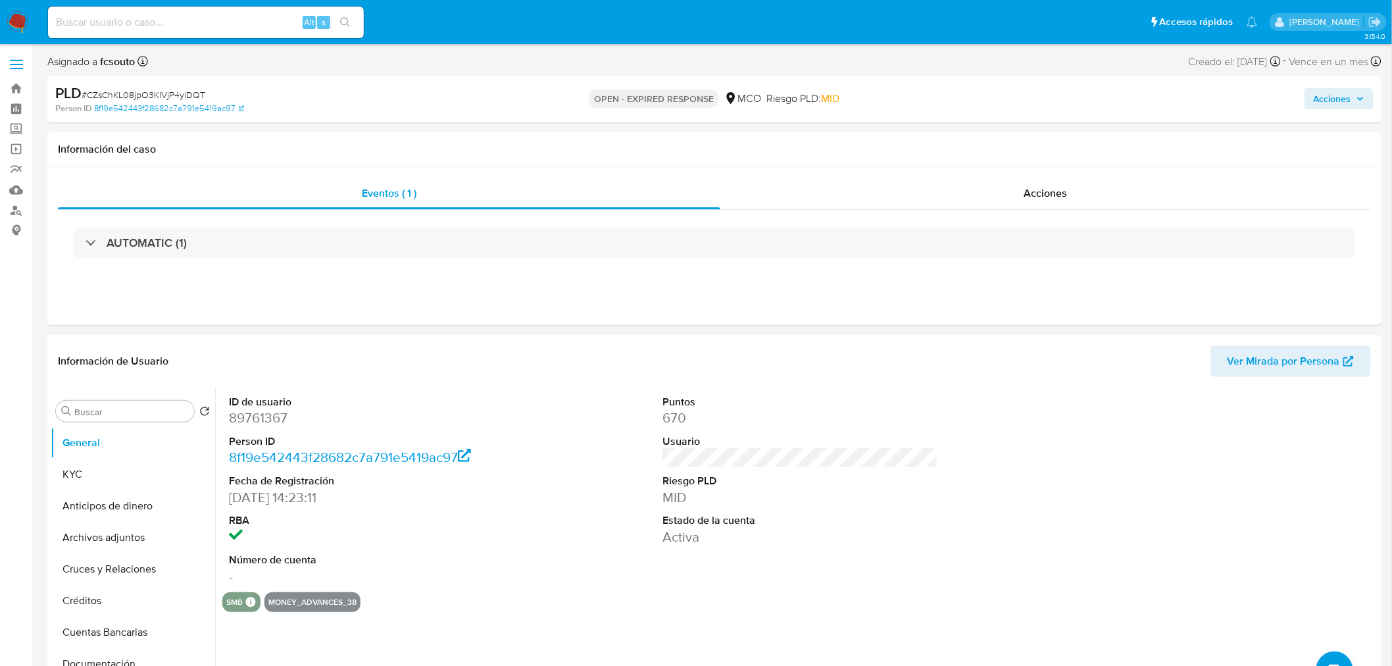
click at [251, 409] on dd "89761367" at bounding box center [367, 418] width 276 height 18
copy dd "89761367"
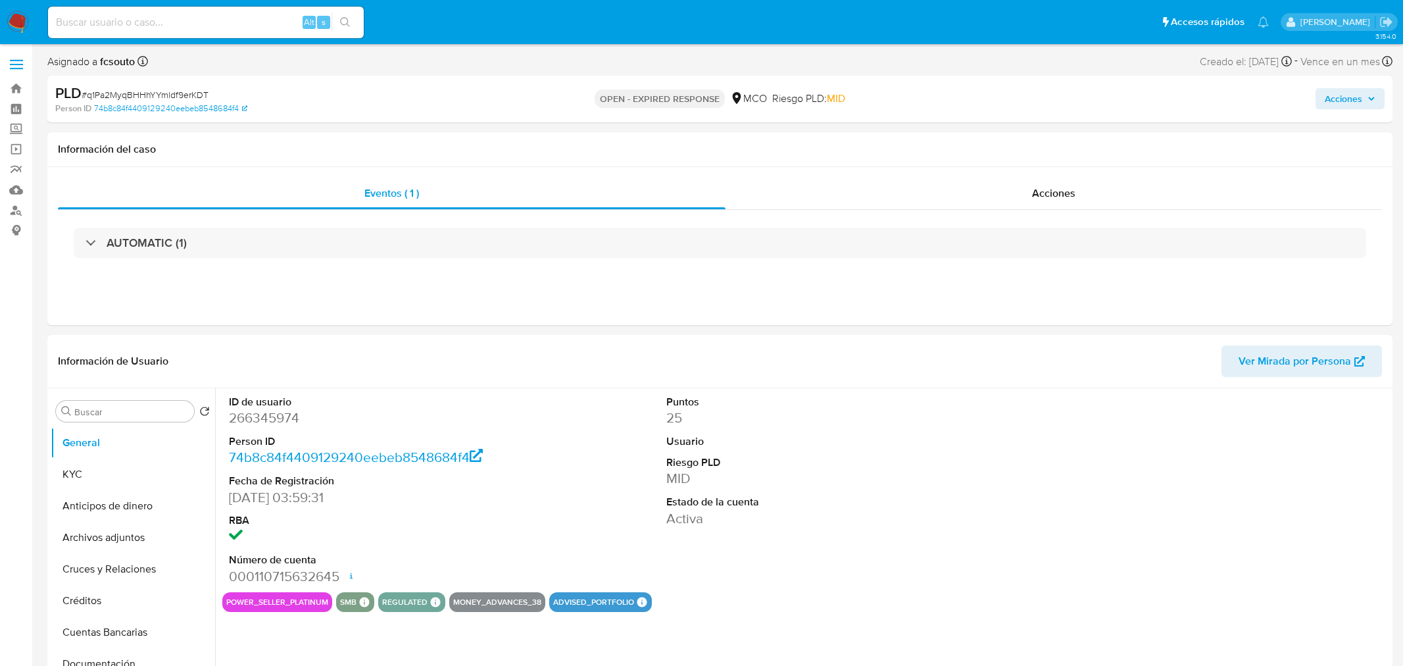
select select "10"
click at [249, 414] on dd "266345974" at bounding box center [367, 418] width 276 height 18
copy dd "266345974"
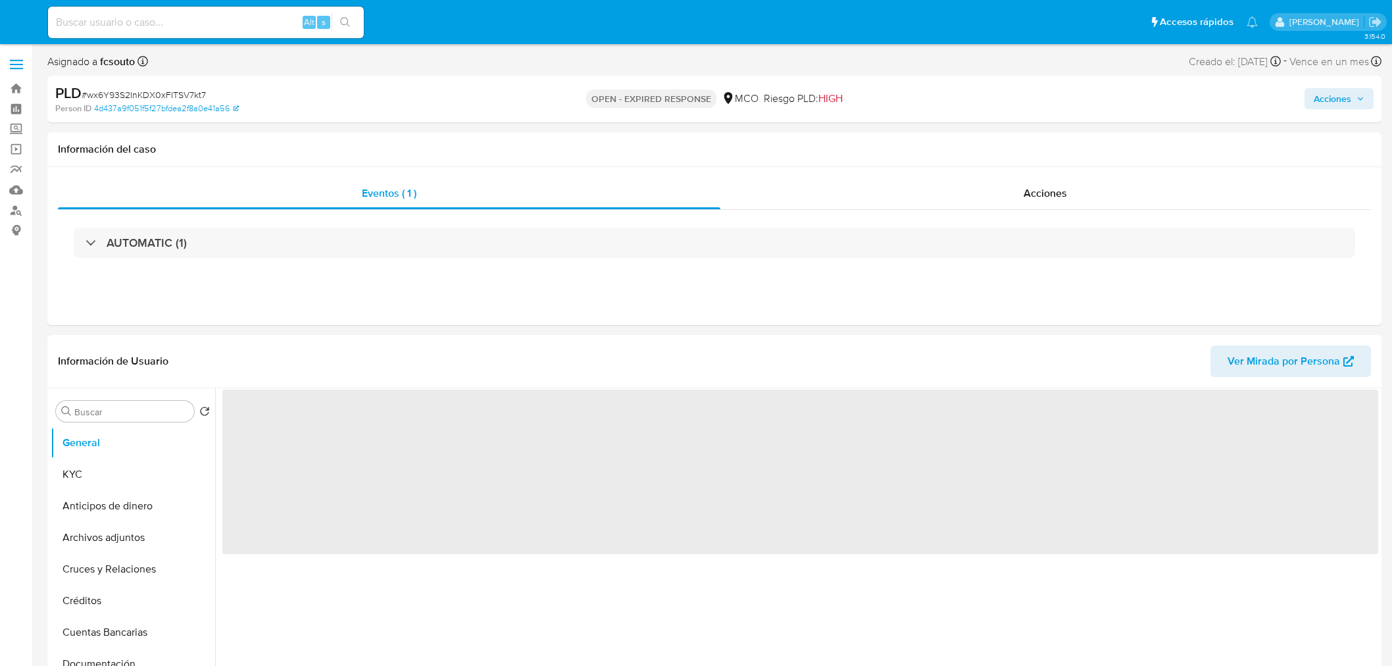
select select "10"
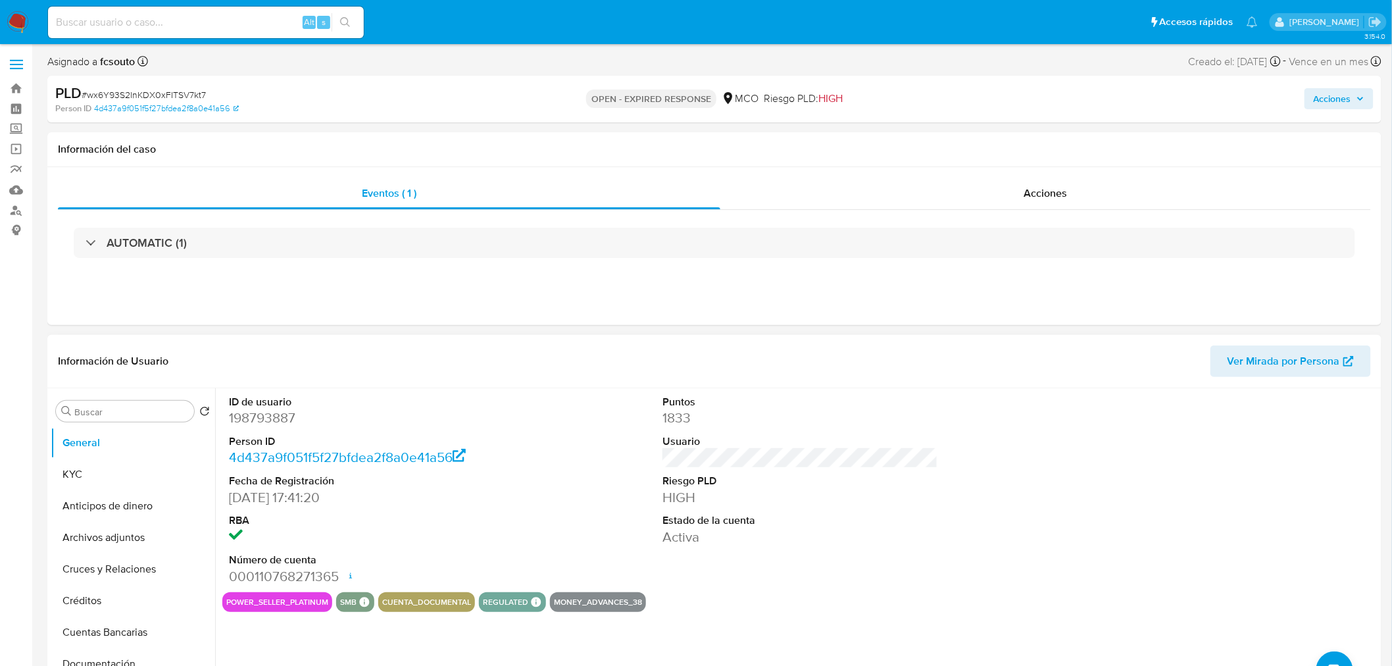
click at [253, 405] on dt "ID de usuario" at bounding box center [367, 402] width 276 height 14
click at [261, 418] on dd "198793887" at bounding box center [367, 418] width 276 height 18
copy dd "198793887"
